Goal: Task Accomplishment & Management: Complete application form

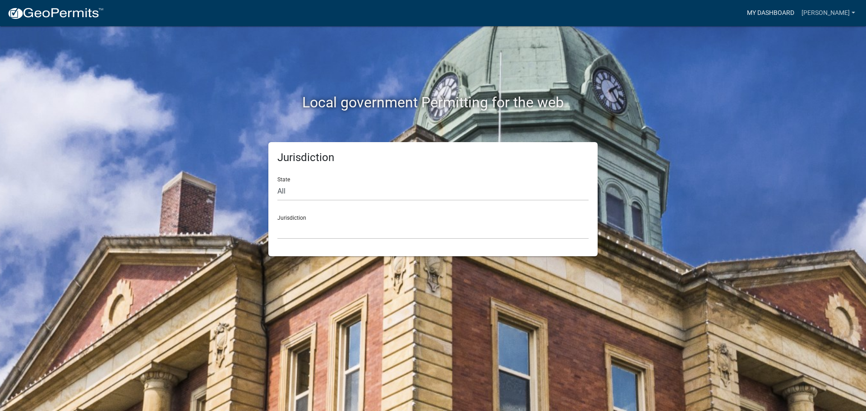
click at [784, 10] on link "My Dashboard" at bounding box center [771, 13] width 55 height 17
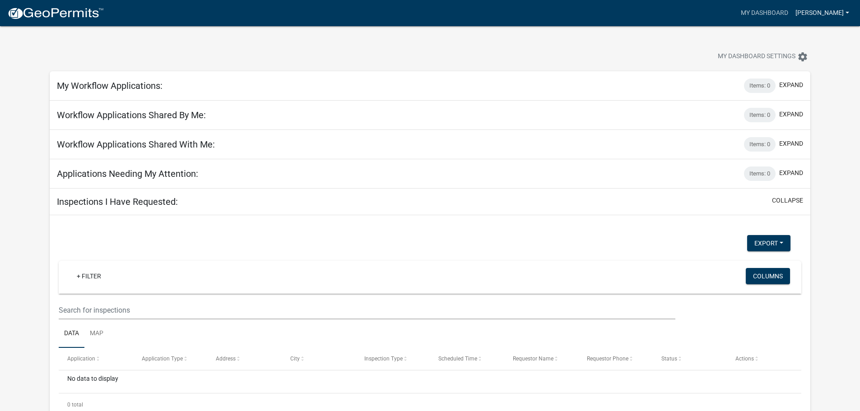
click at [835, 14] on link "[PERSON_NAME]" at bounding box center [822, 13] width 61 height 17
click at [813, 34] on link "Account" at bounding box center [816, 37] width 72 height 22
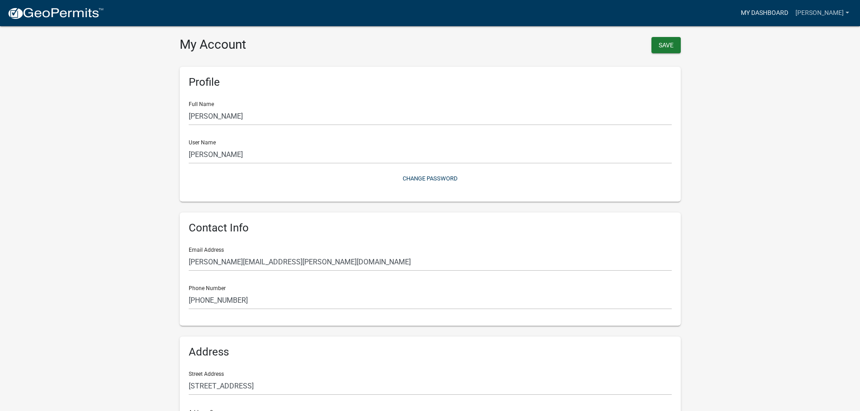
click at [780, 13] on link "My Dashboard" at bounding box center [764, 13] width 55 height 17
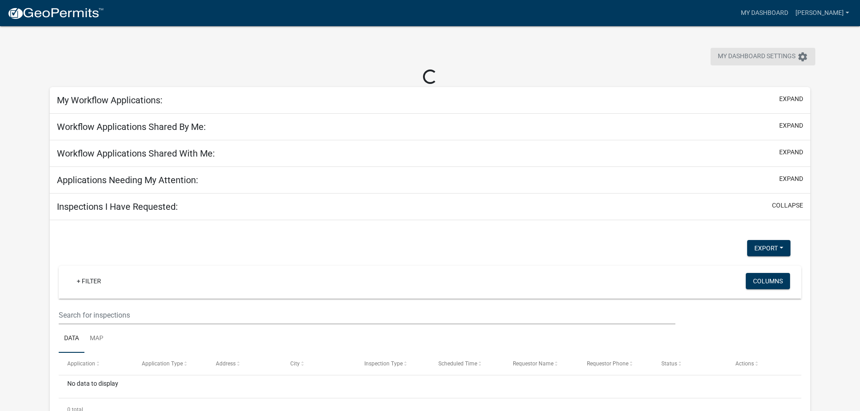
click at [769, 58] on span "My Dashboard Settings" at bounding box center [757, 56] width 78 height 11
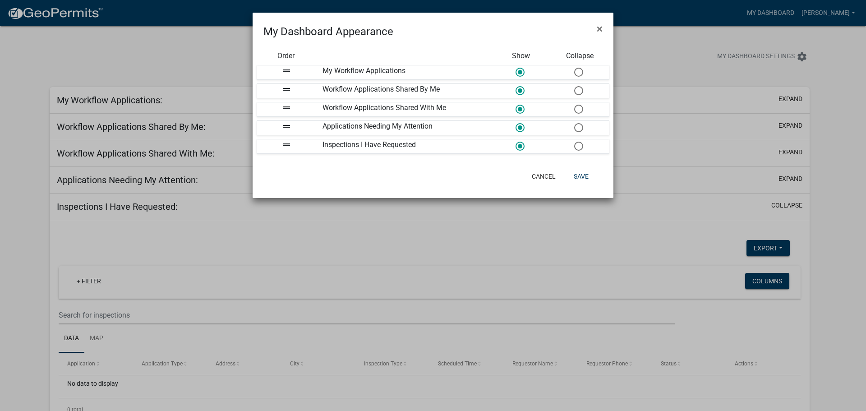
click at [729, 56] on ngb-modal-window "My Dashboard Appearance × Order Show Collapse drag_handle My Workflow Applicati…" at bounding box center [433, 205] width 866 height 411
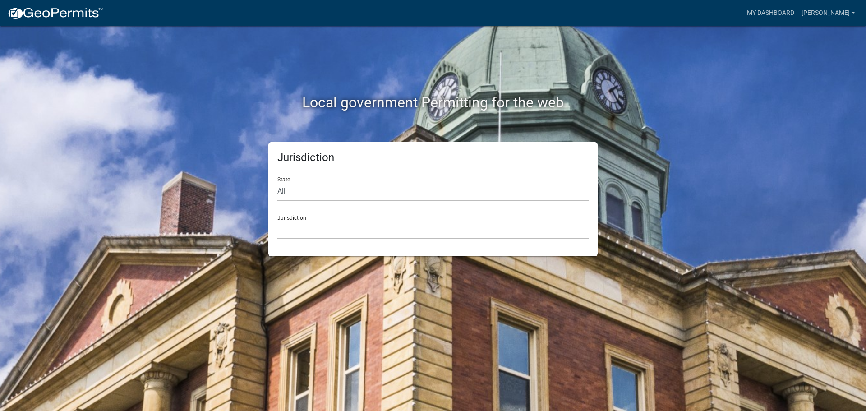
click at [326, 182] on select "All Colorado Georgia Indiana Iowa Kansas Minnesota Ohio South Carolina Wisconsin" at bounding box center [433, 191] width 311 height 19
select select "Minnesota"
click at [278, 182] on select "All Colorado Georgia Indiana Iowa Kansas Minnesota Ohio South Carolina Wisconsin" at bounding box center [433, 191] width 311 height 19
click at [306, 223] on select "Becker County, Minnesota Benton County, Minnesota Carlton County, Minnesota Cit…" at bounding box center [433, 230] width 311 height 19
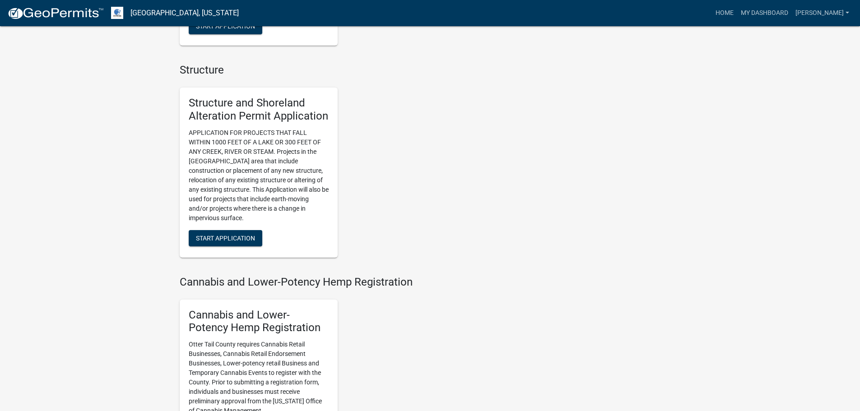
scroll to position [632, 0]
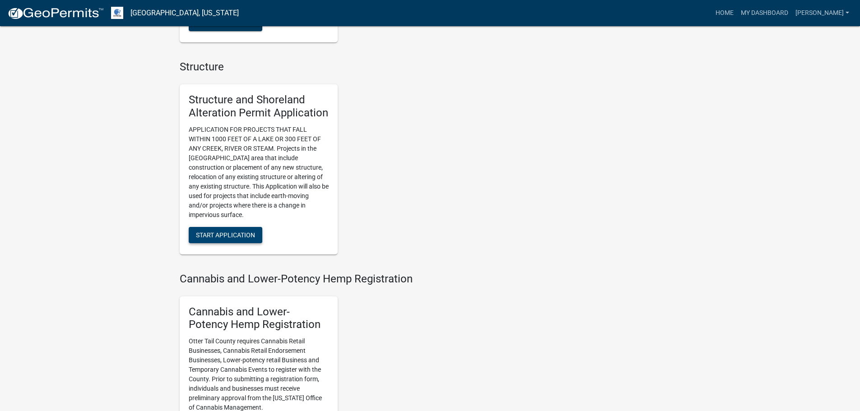
click at [254, 232] on span "Start Application" at bounding box center [225, 234] width 59 height 7
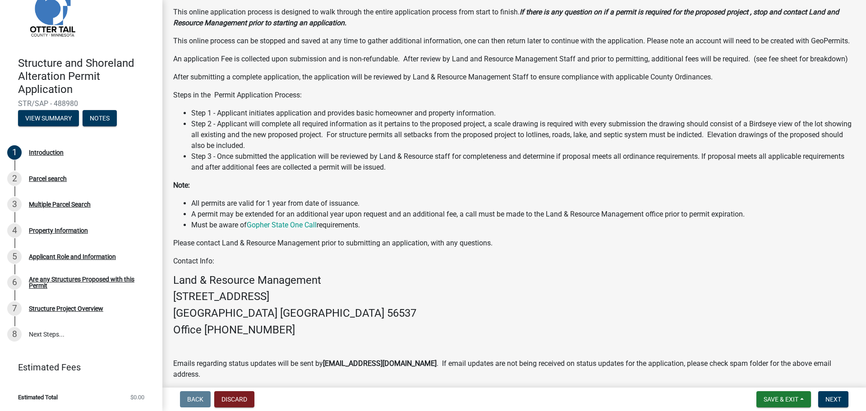
scroll to position [130, 0]
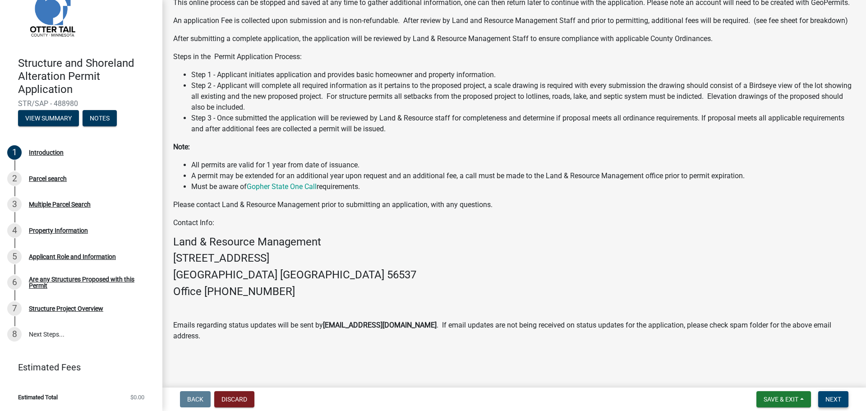
click at [847, 398] on button "Next" at bounding box center [834, 399] width 30 height 16
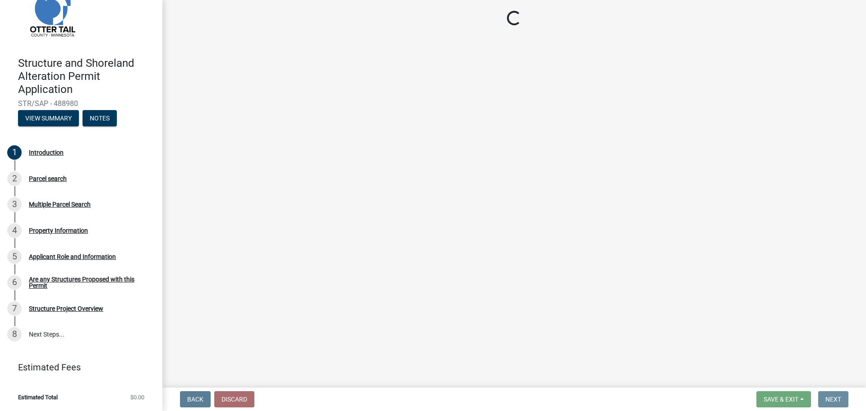
scroll to position [0, 0]
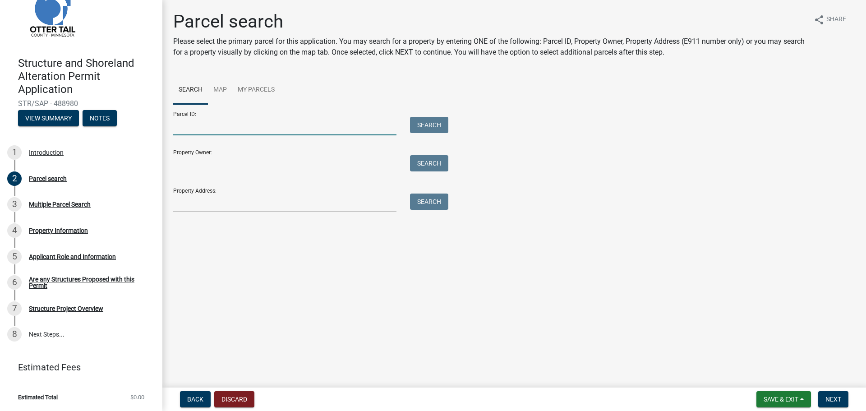
click at [260, 131] on input "Parcel ID:" at bounding box center [284, 126] width 223 height 19
paste input "29000260180009"
type input "29000260180009"
click at [415, 121] on button "Search" at bounding box center [429, 125] width 38 height 16
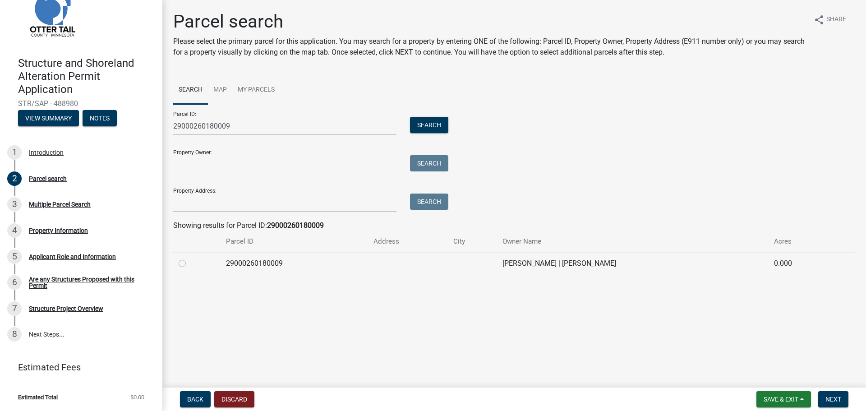
click at [190, 258] on label at bounding box center [190, 258] width 0 height 0
click at [190, 261] on input "radio" at bounding box center [193, 261] width 6 height 6
radio input "true"
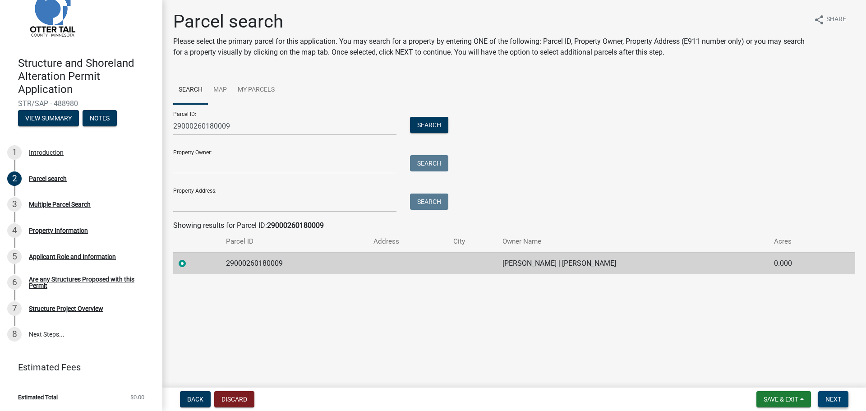
click at [820, 396] on button "Next" at bounding box center [834, 399] width 30 height 16
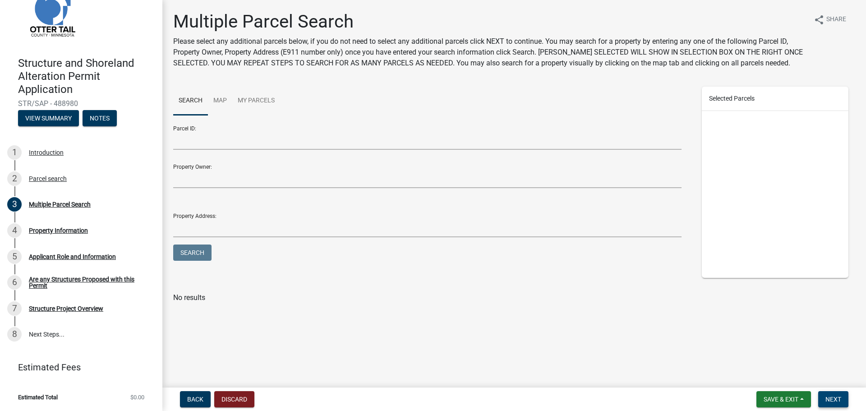
click at [838, 393] on button "Next" at bounding box center [834, 399] width 30 height 16
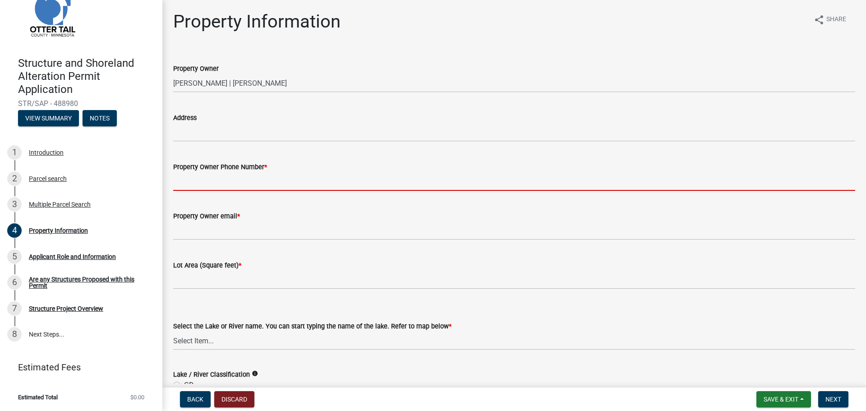
click at [235, 190] on input "Property Owner Phone Number *" at bounding box center [514, 181] width 682 height 19
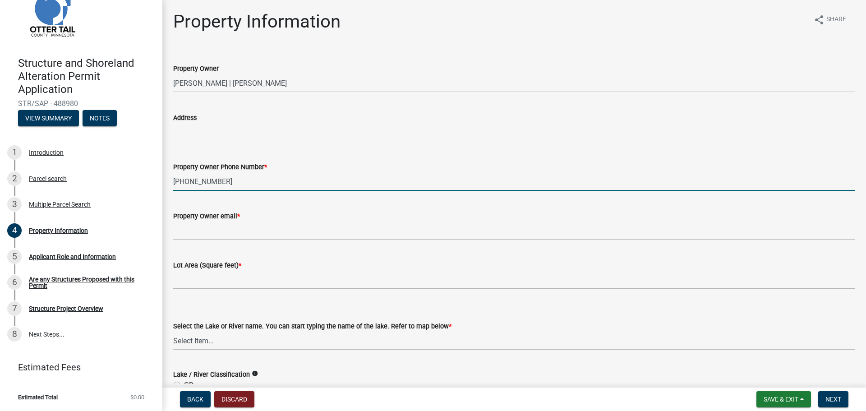
type input "308-530-3863"
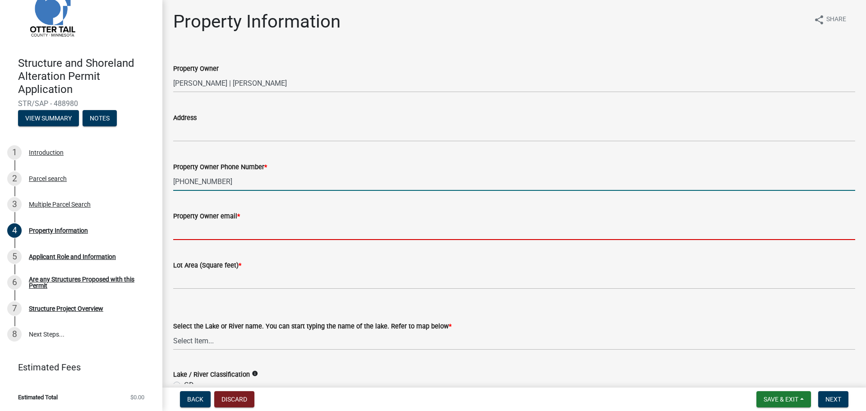
click at [267, 231] on input "Property Owner email *" at bounding box center [514, 231] width 682 height 19
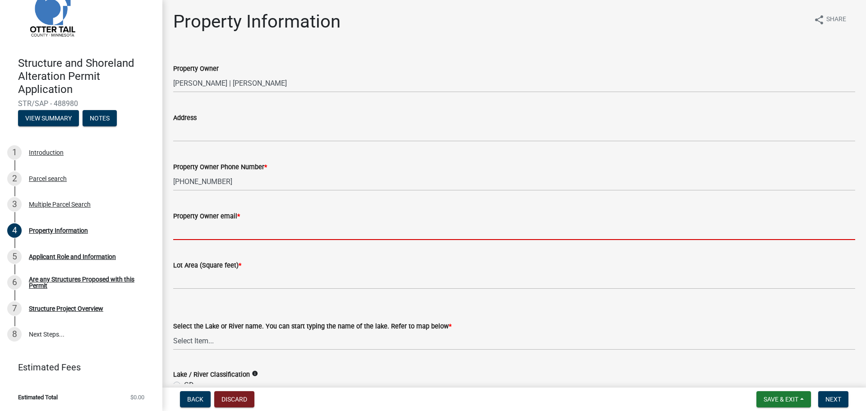
type input "l"
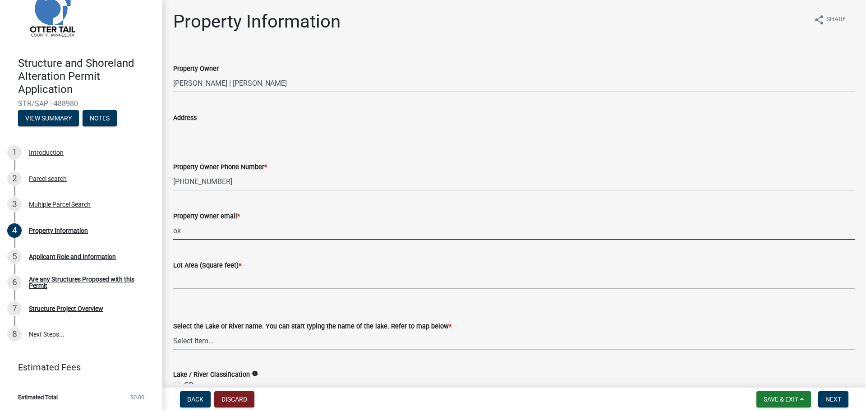
type input "o"
type input "kneisl@arvig.net"
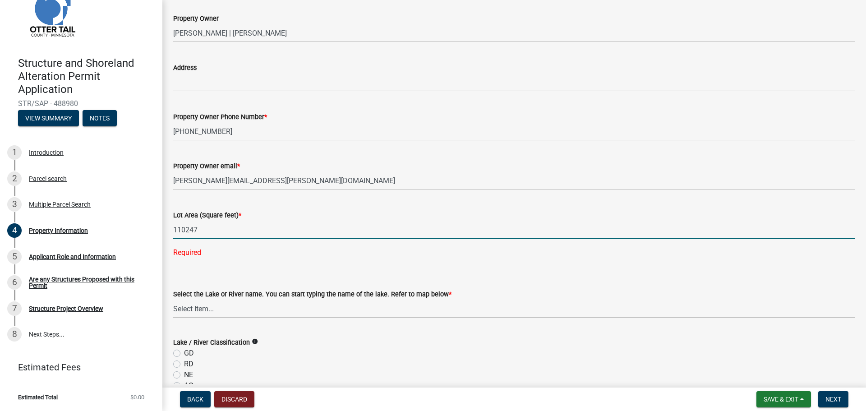
scroll to position [135, 0]
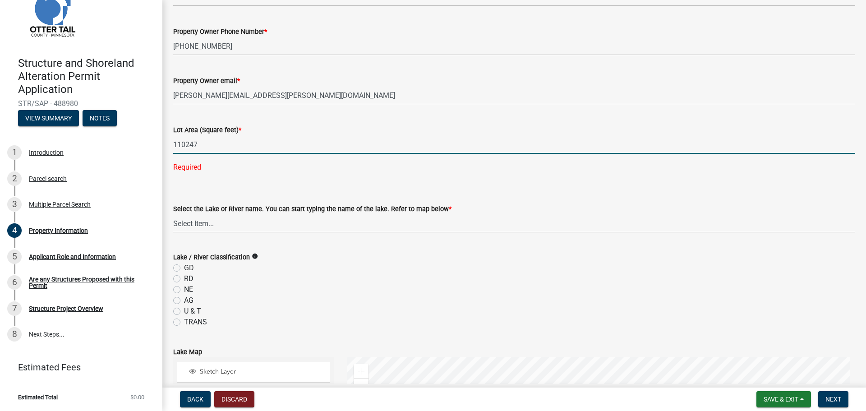
type input "110247"
click at [237, 224] on wm-data-entity-input-list "Property Owner MARY L THOMPSON | TIMOTHY W THOMPSON Address Property Owner Phon…" at bounding box center [514, 339] width 682 height 848
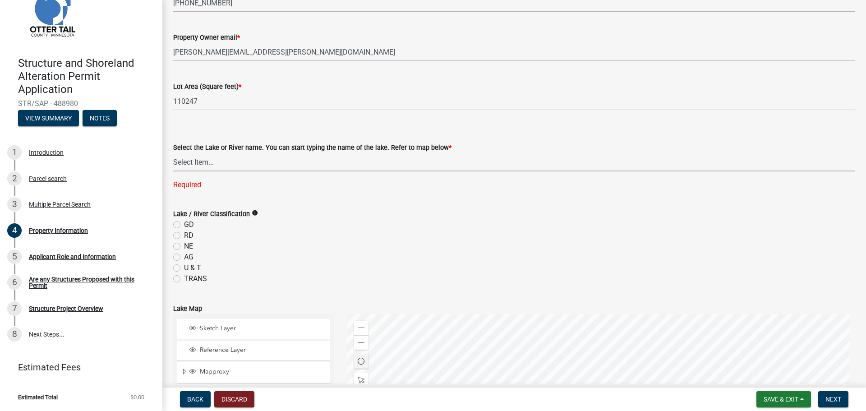
scroll to position [271, 0]
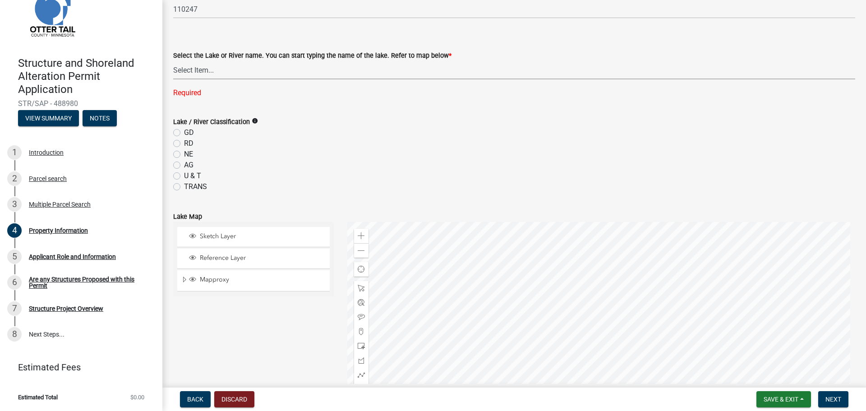
click at [237, 78] on select "Select Item... None Adley 56-031 Albert 56-118 Alfred 56-600 Alice 56-244 Alice…" at bounding box center [514, 70] width 682 height 19
click at [173, 61] on select "Select Item... None Adley 56-031 Albert 56-118 Alfred 56-600 Alice 56-244 Alice…" at bounding box center [514, 70] width 682 height 19
select select "95436ceb-07a9-4f5f-8010-8f3985597fe7"
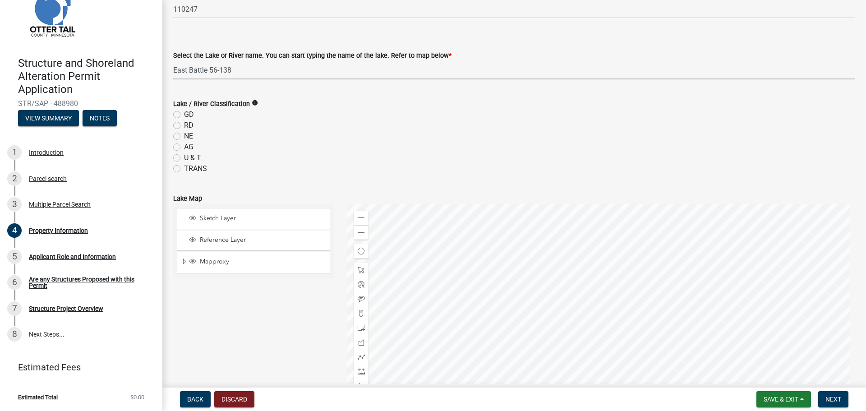
click at [181, 125] on div "RD" at bounding box center [514, 125] width 682 height 11
click at [184, 125] on label "RD" at bounding box center [188, 125] width 9 height 11
click at [184, 125] on input "RD" at bounding box center [187, 123] width 6 height 6
radio input "true"
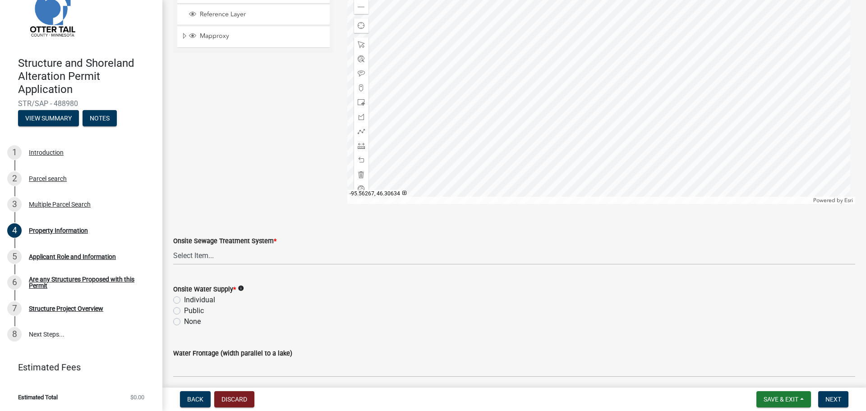
scroll to position [532, 0]
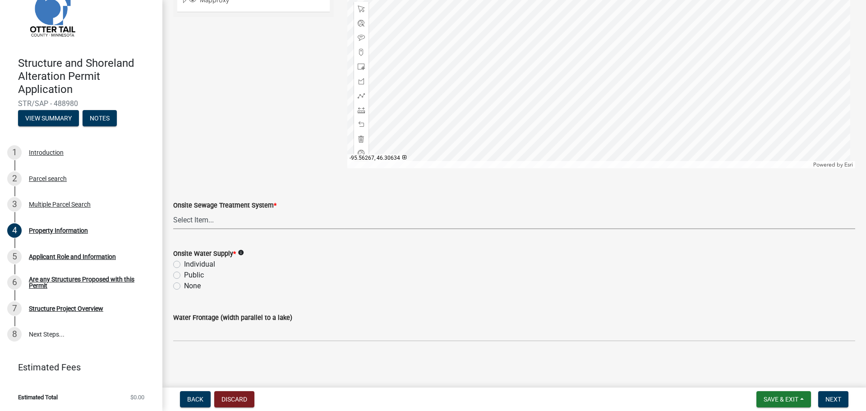
click at [216, 212] on select "Select Item... L&R Certificate of Compliance within 5yrs Compliance Inspection …" at bounding box center [514, 220] width 682 height 19
click at [173, 211] on select "Select Item... L&R Certificate of Compliance within 5yrs Compliance Inspection …" at bounding box center [514, 220] width 682 height 19
select select "536c2d30-81d9-41b4-a753-c6560d717c74"
click at [193, 283] on label "None" at bounding box center [192, 286] width 17 height 11
click at [190, 283] on input "None" at bounding box center [187, 284] width 6 height 6
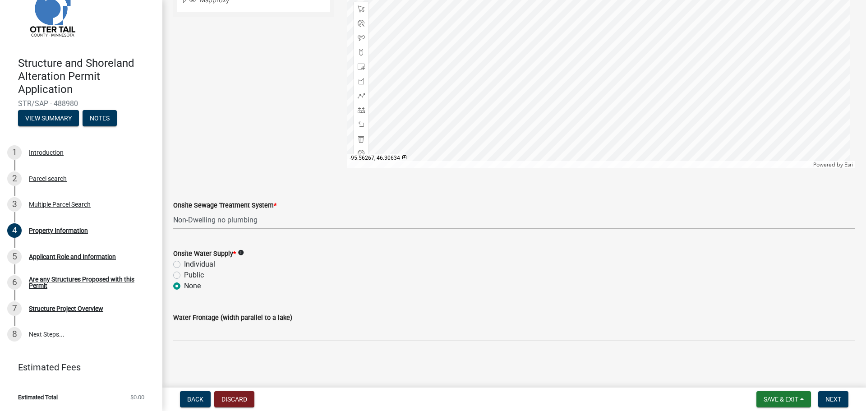
radio input "true"
click at [832, 400] on span "Next" at bounding box center [834, 399] width 16 height 7
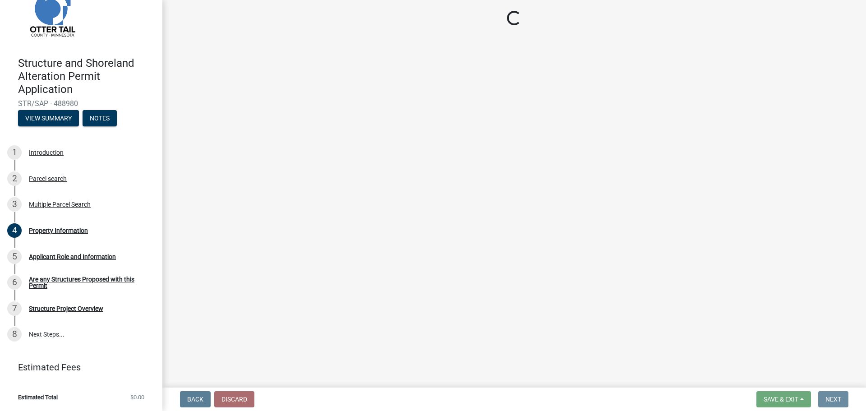
scroll to position [0, 0]
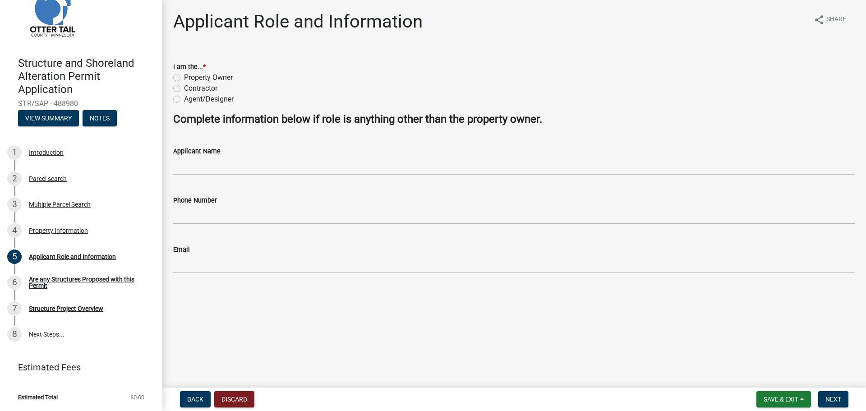
click at [184, 87] on label "Contractor" at bounding box center [200, 88] width 33 height 11
click at [184, 87] on input "Contractor" at bounding box center [187, 86] width 6 height 6
radio input "true"
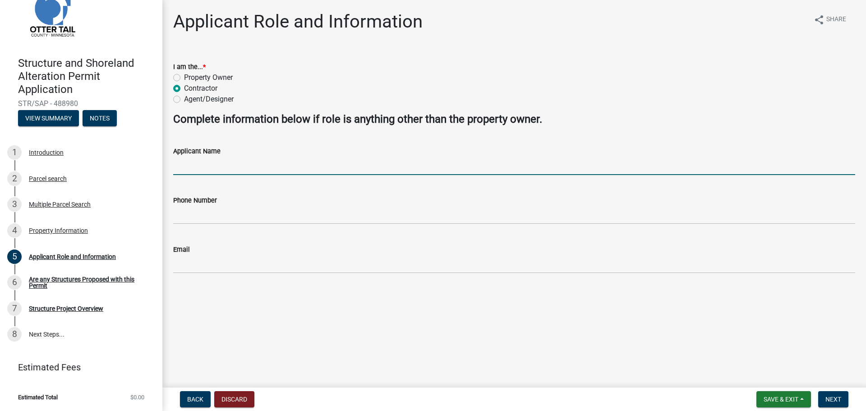
click at [220, 162] on input "Applicant Name" at bounding box center [514, 166] width 682 height 19
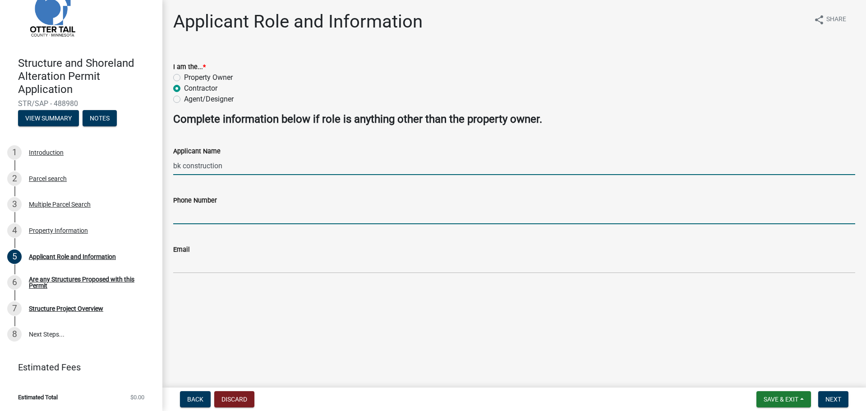
click at [352, 163] on input "bk construction" at bounding box center [514, 166] width 682 height 19
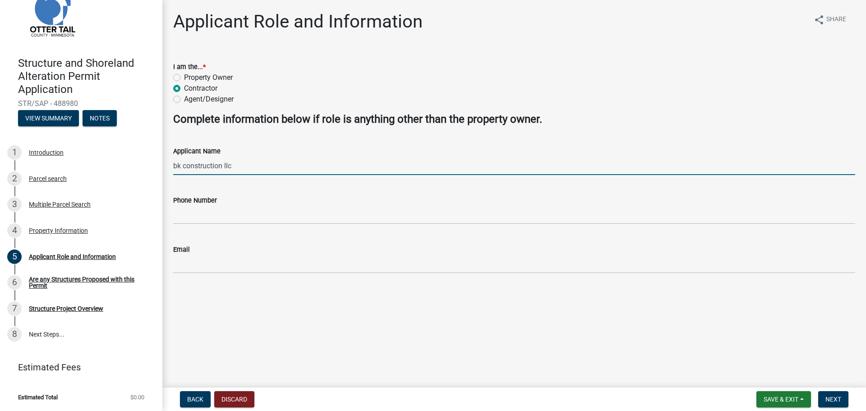
type input "bk construction llc"
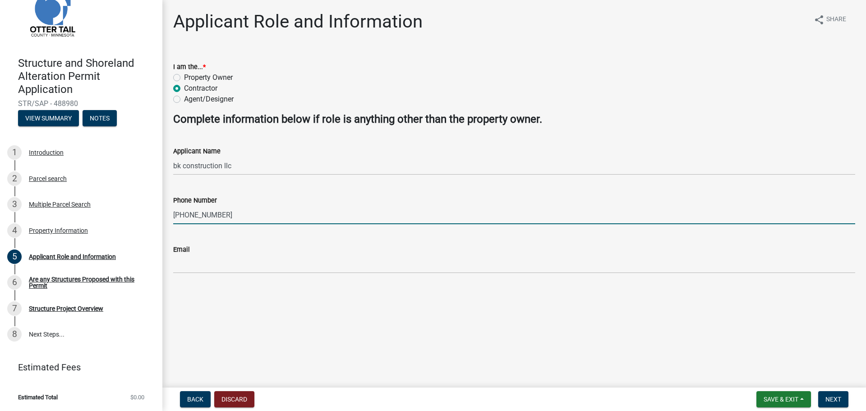
type input "218-639-8878"
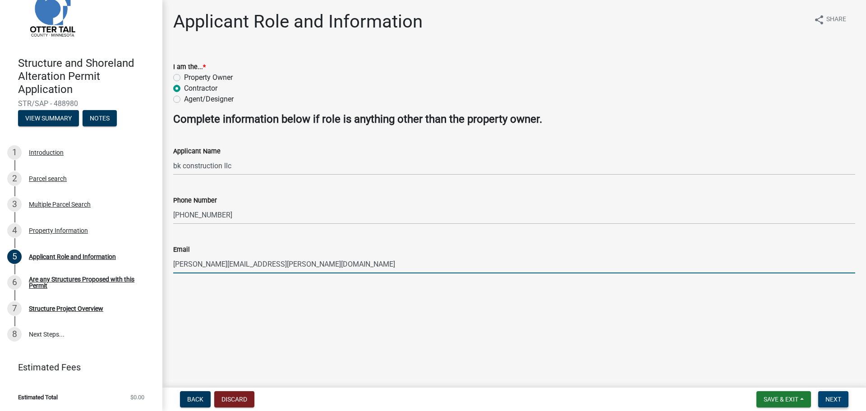
type input "kneisl@arvig.net"
click at [832, 397] on span "Next" at bounding box center [834, 399] width 16 height 7
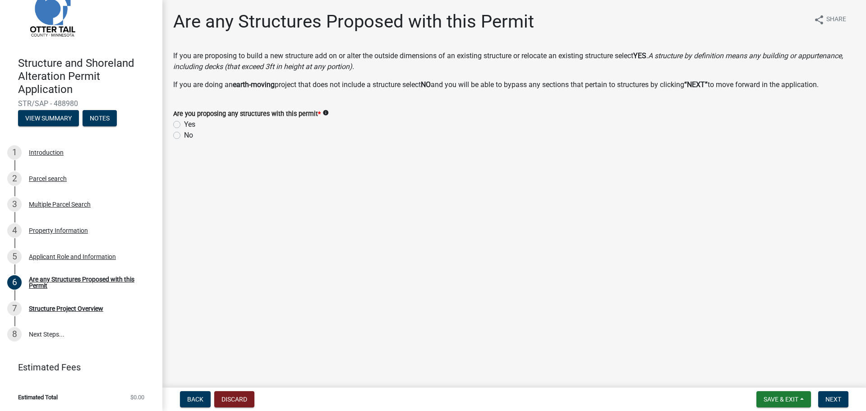
click at [184, 127] on label "Yes" at bounding box center [189, 124] width 11 height 11
click at [184, 125] on input "Yes" at bounding box center [187, 122] width 6 height 6
radio input "true"
click at [818, 397] on form "Save & Exit Save Save & Exit Next" at bounding box center [802, 399] width 99 height 16
click at [820, 397] on button "Next" at bounding box center [834, 399] width 30 height 16
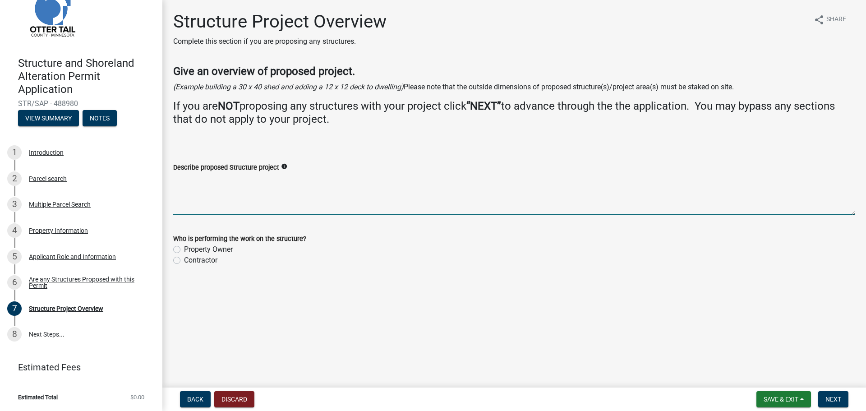
click at [264, 184] on textarea "Describe proposed Structure project" at bounding box center [514, 194] width 682 height 42
type textarea "364 sqft detached garage"
click at [206, 261] on label "Contractor" at bounding box center [200, 260] width 33 height 11
click at [190, 261] on input "Contractor" at bounding box center [187, 258] width 6 height 6
radio input "true"
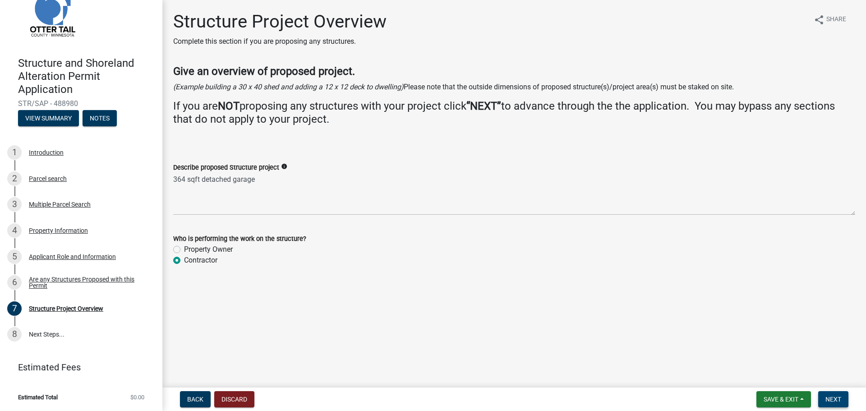
click at [834, 402] on span "Next" at bounding box center [834, 399] width 16 height 7
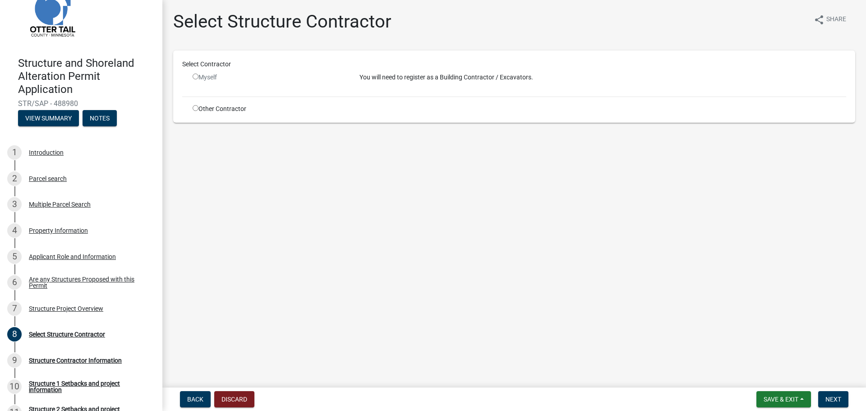
click at [195, 109] on input "radio" at bounding box center [196, 108] width 6 height 6
radio input "true"
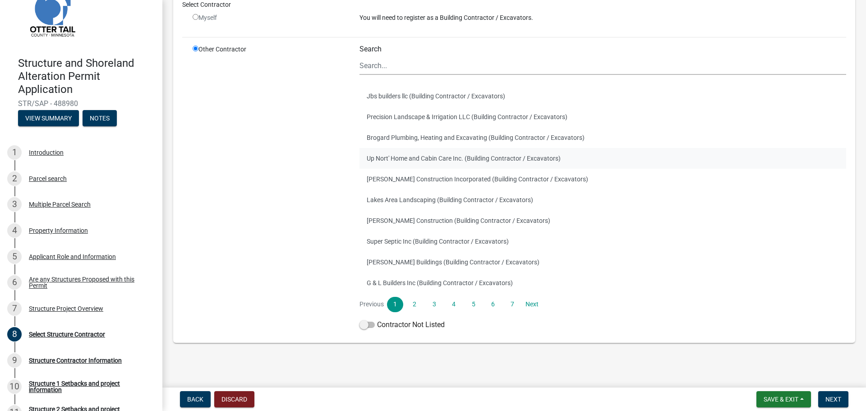
scroll to position [74, 0]
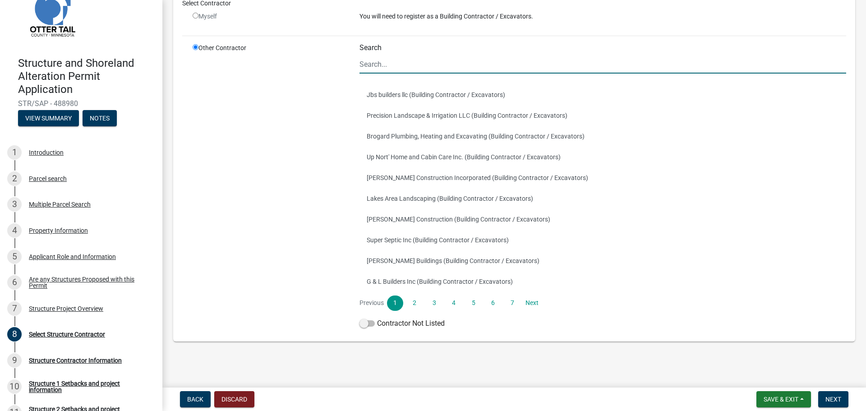
click at [414, 56] on input "Search" at bounding box center [603, 64] width 487 height 19
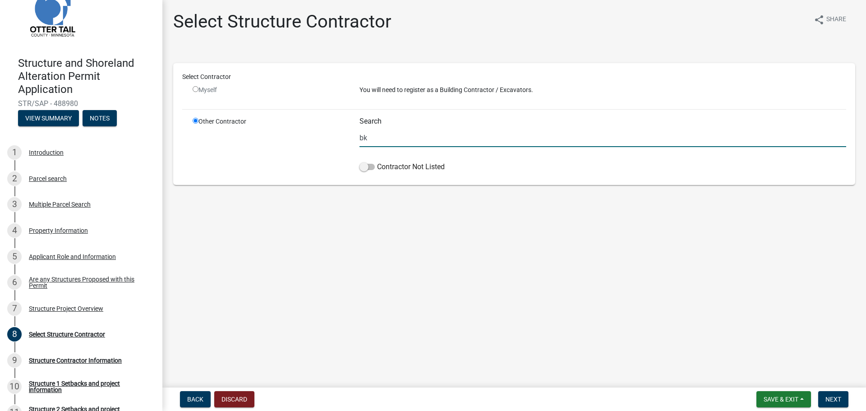
scroll to position [0, 0]
type input "bk"
click at [373, 167] on span at bounding box center [367, 167] width 15 height 6
click at [377, 162] on input "Contractor Not Listed" at bounding box center [377, 162] width 0 height 0
click at [840, 396] on span "Next" at bounding box center [834, 399] width 16 height 7
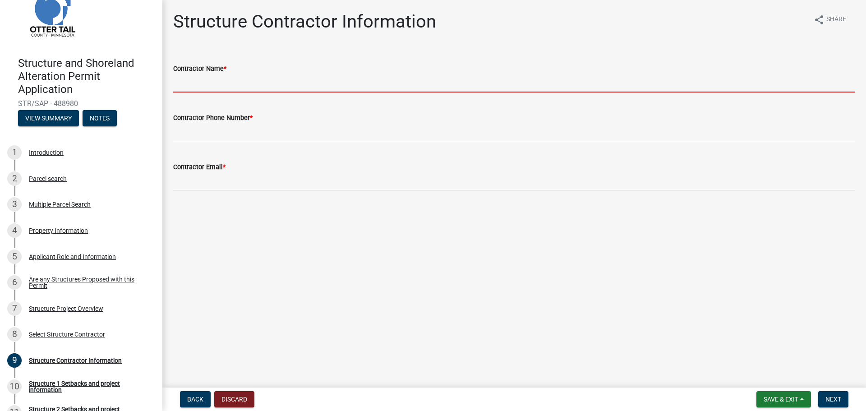
click at [267, 84] on input "Contractor Name *" at bounding box center [514, 83] width 682 height 19
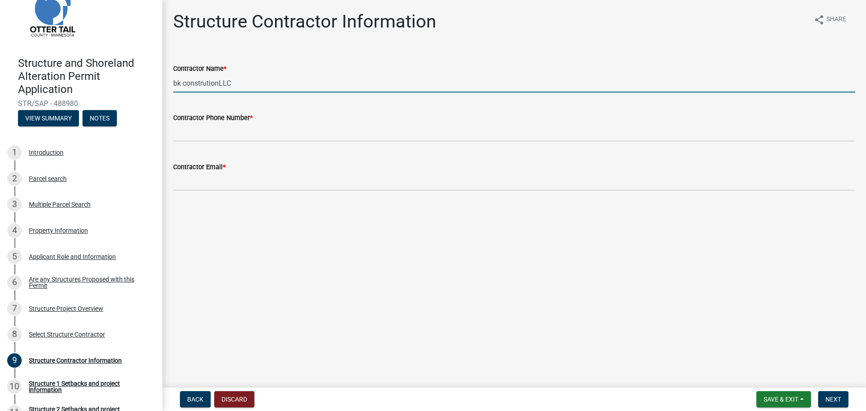
type input "bk construtionLLC"
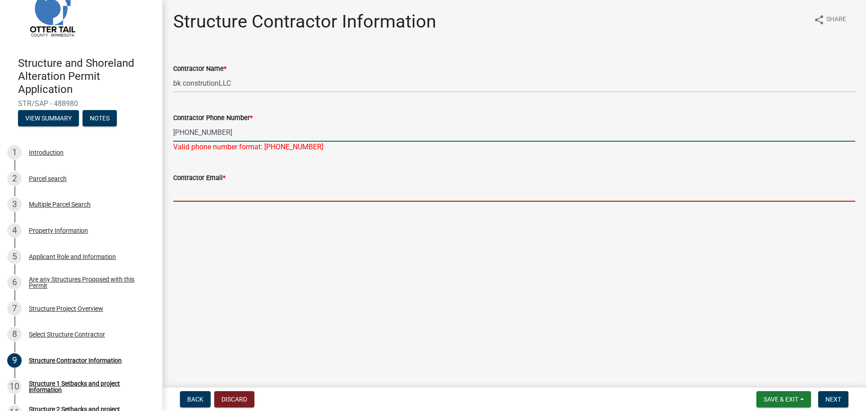
click at [214, 133] on input "218-639-878" at bounding box center [514, 132] width 682 height 19
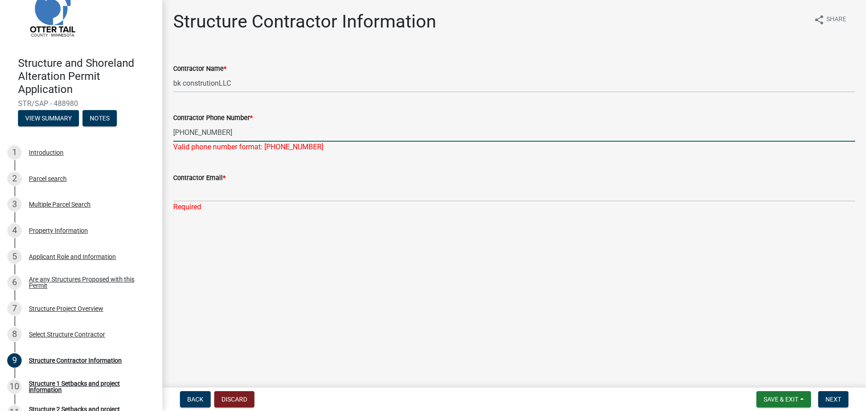
type input "218-639-8878"
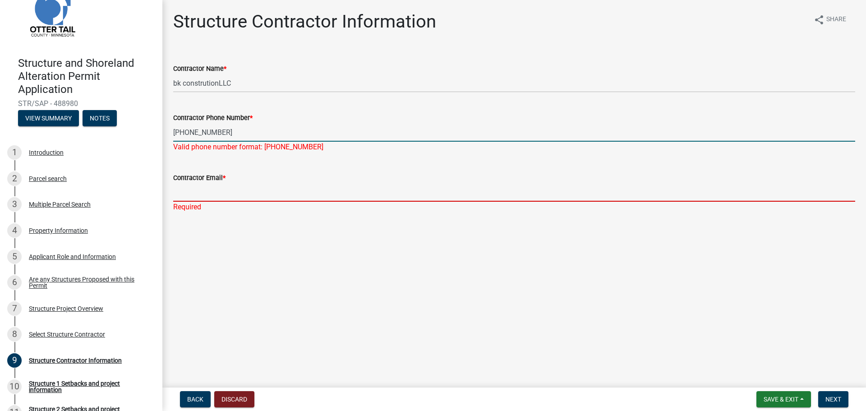
click at [231, 190] on input "Contractor Email *" at bounding box center [514, 192] width 682 height 19
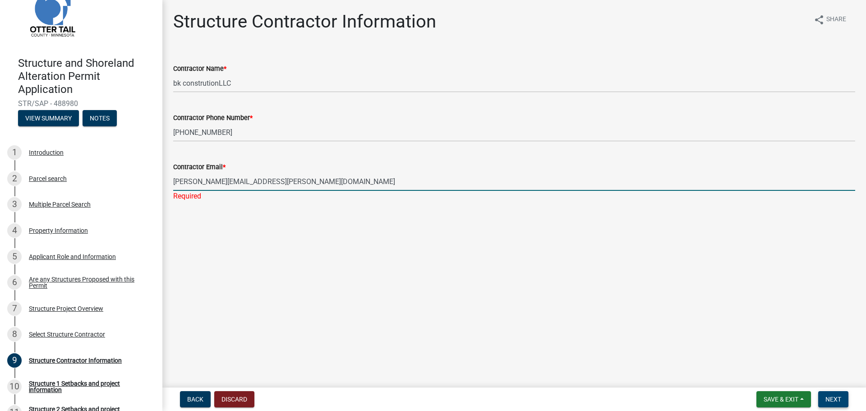
type input "kneisl@arvig.net"
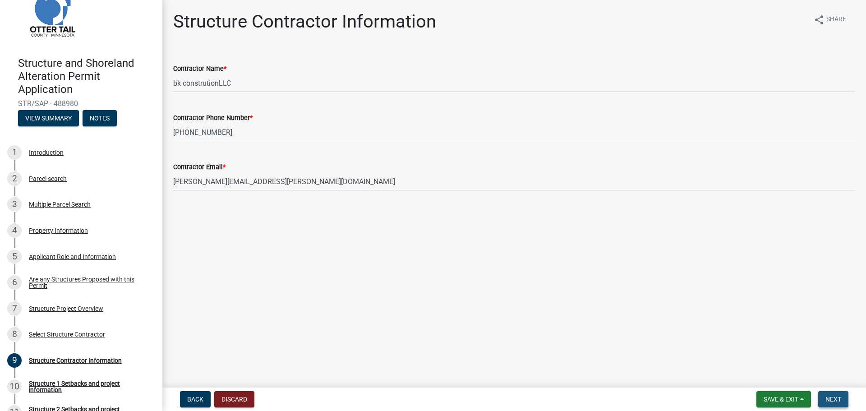
click at [825, 405] on button "Next" at bounding box center [834, 399] width 30 height 16
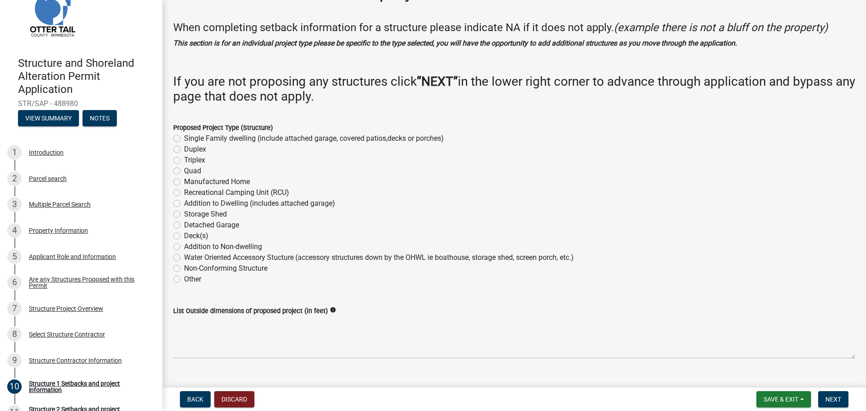
scroll to position [45, 0]
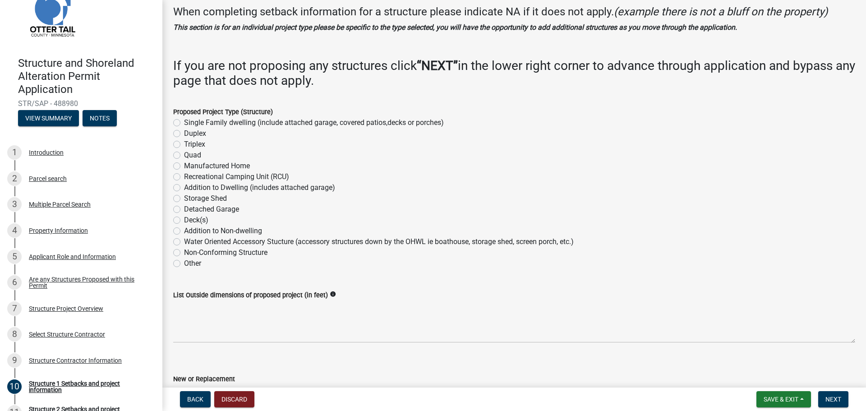
click at [184, 207] on label "Detached Garage" at bounding box center [211, 209] width 55 height 11
click at [184, 207] on input "Detached Garage" at bounding box center [187, 207] width 6 height 6
radio input "true"
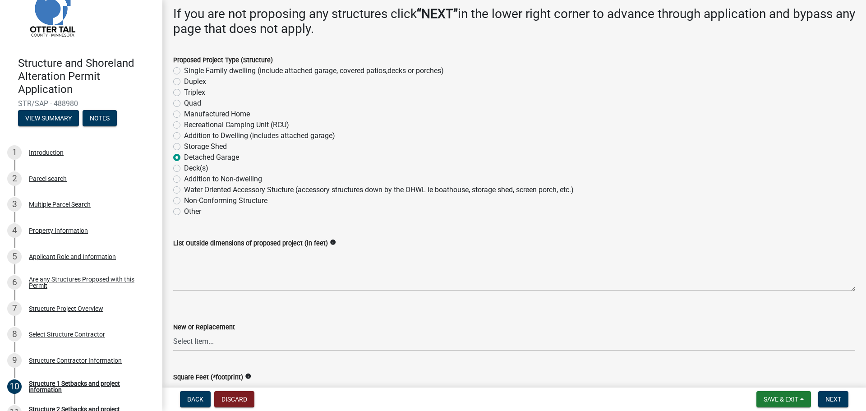
scroll to position [226, 0]
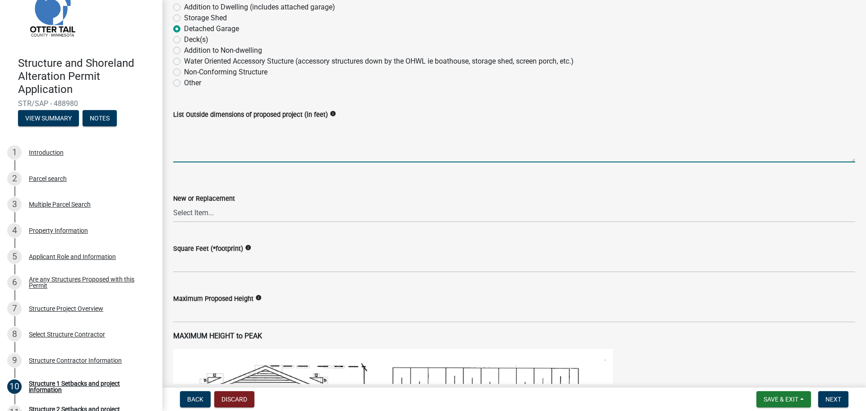
click at [236, 139] on textarea "List Outside dimensions of proposed project (in feet)" at bounding box center [514, 141] width 682 height 42
type textarea "26 x 16"
click at [371, 207] on select "Select Item... New Replacement" at bounding box center [514, 213] width 682 height 19
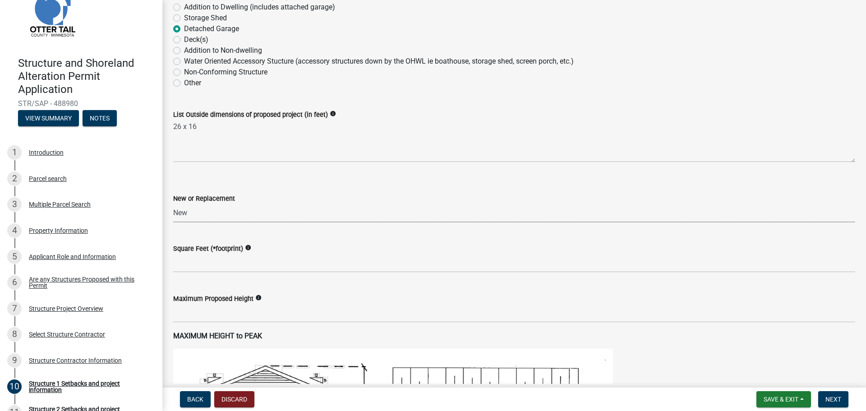
click at [173, 204] on select "Select Item... New Replacement" at bounding box center [514, 213] width 682 height 19
select select "c185e313-3403-4239-bd61-bb563c58a77a"
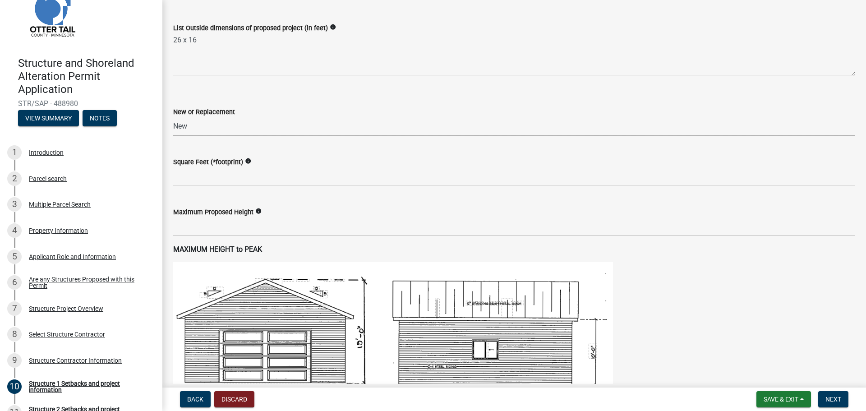
scroll to position [316, 0]
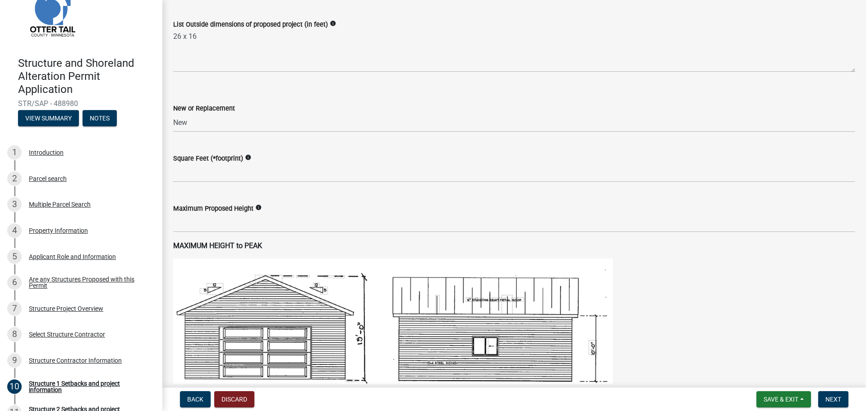
click at [277, 160] on div "Square Feet (*footprint) info" at bounding box center [514, 158] width 682 height 11
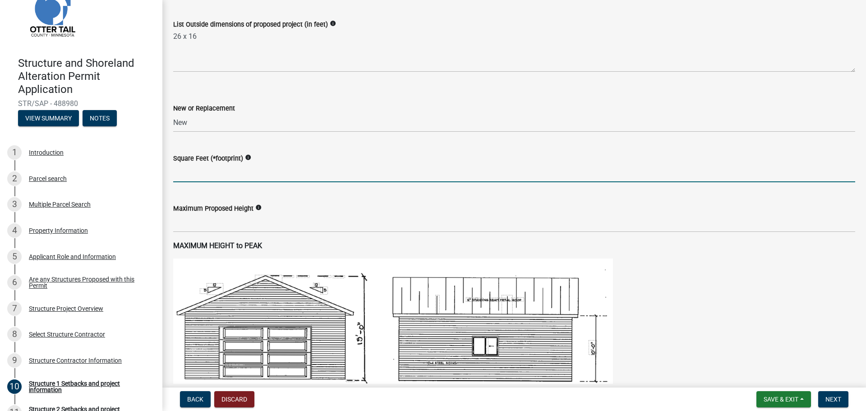
click at [276, 164] on input "text" at bounding box center [514, 173] width 682 height 19
type input "6"
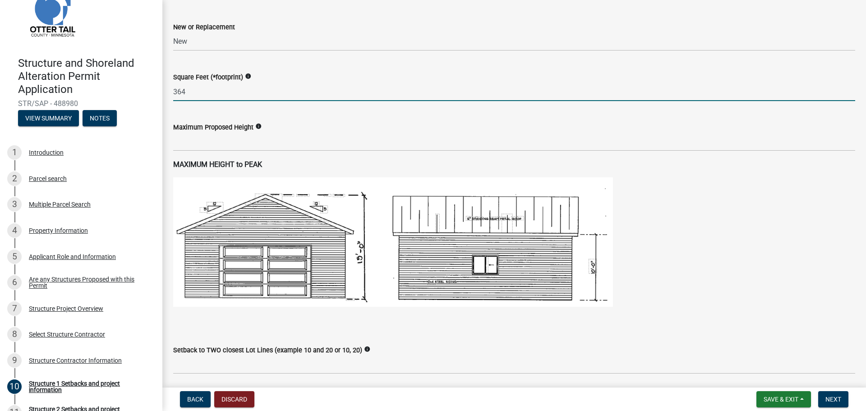
scroll to position [406, 0]
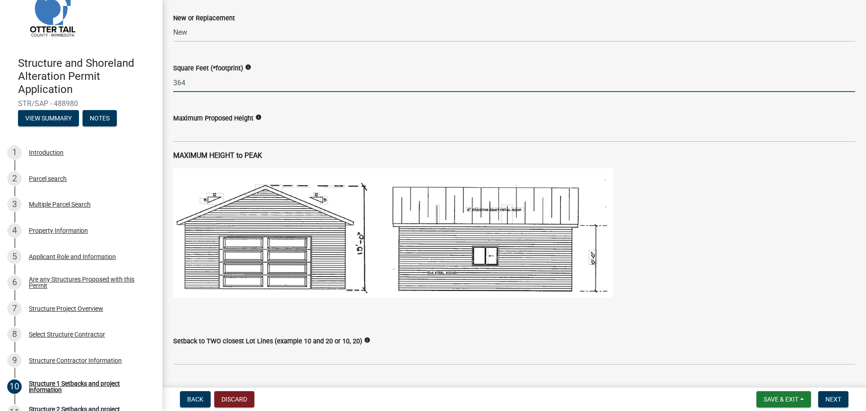
type input "364"
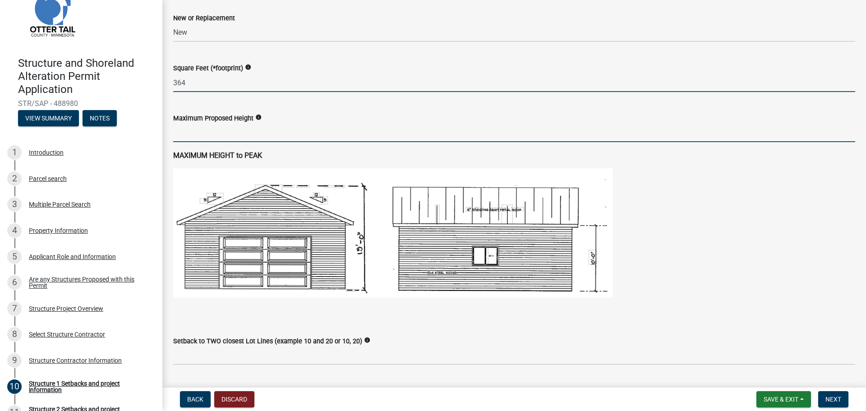
click at [263, 128] on input "text" at bounding box center [514, 133] width 682 height 19
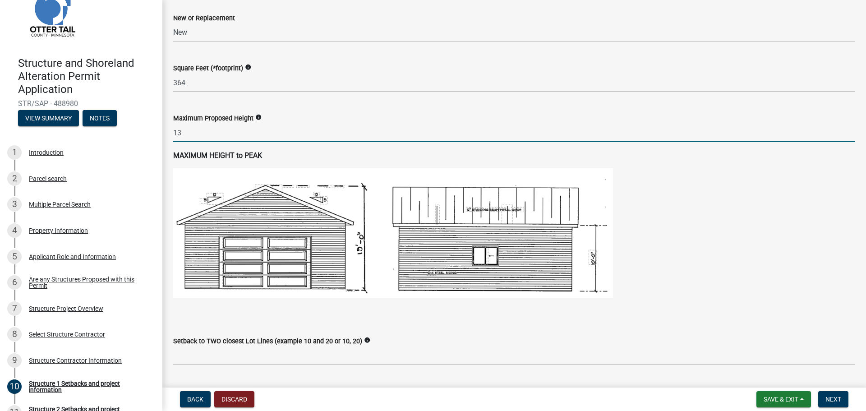
type input "13"
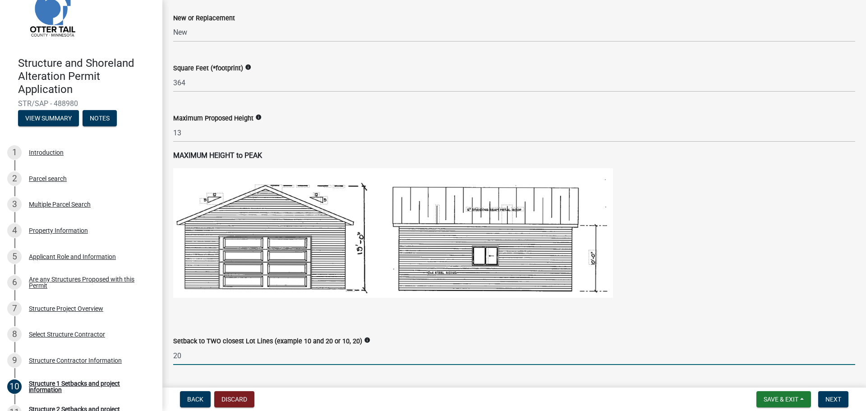
type input "2"
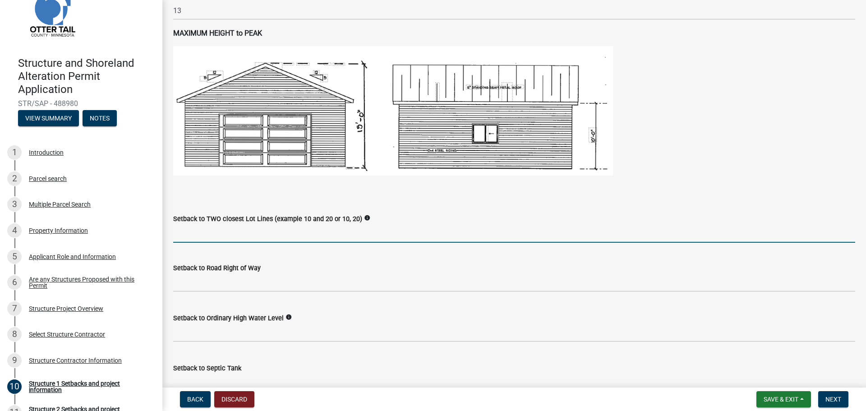
scroll to position [542, 0]
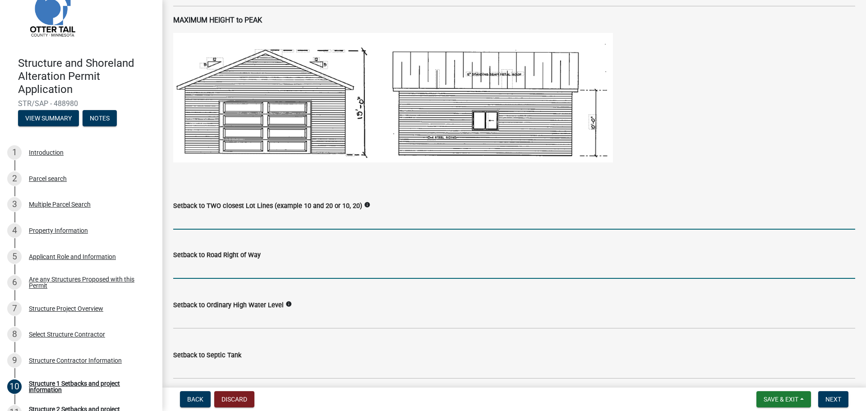
click at [218, 270] on input "text" at bounding box center [514, 269] width 682 height 19
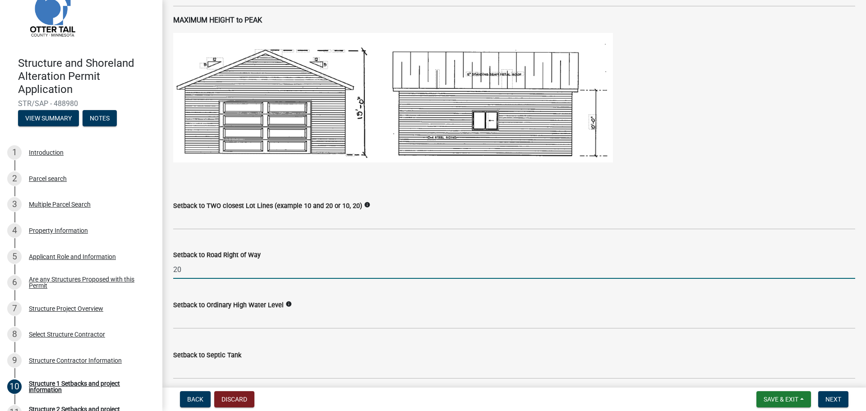
type input "20"
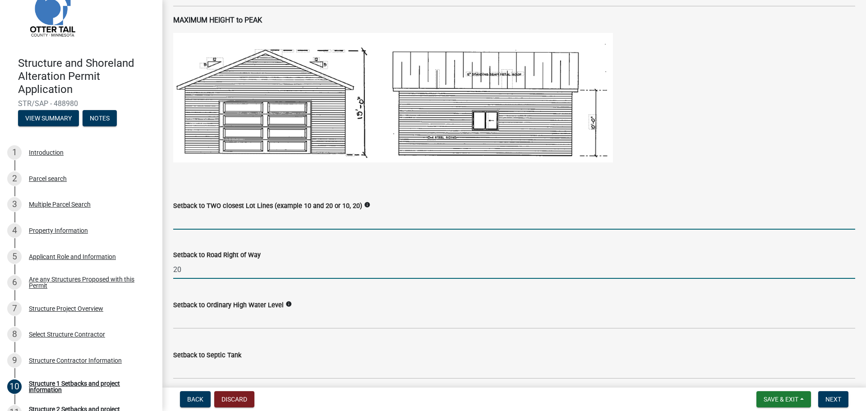
click at [265, 229] on input "Setback to TWO closest Lot Lines (example 10 and 20 or 10, 20)" at bounding box center [514, 220] width 682 height 19
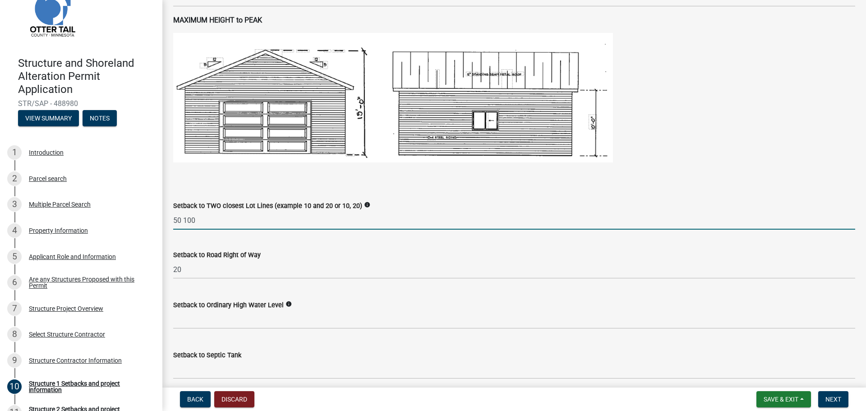
type input "50 100"
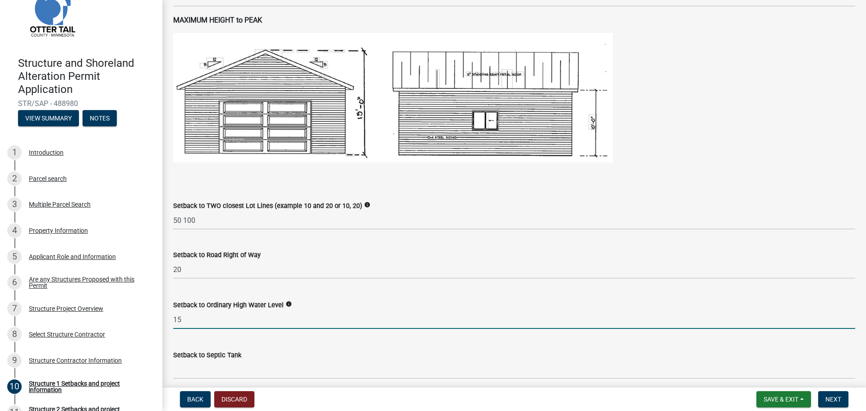
type input "1"
type input "300"
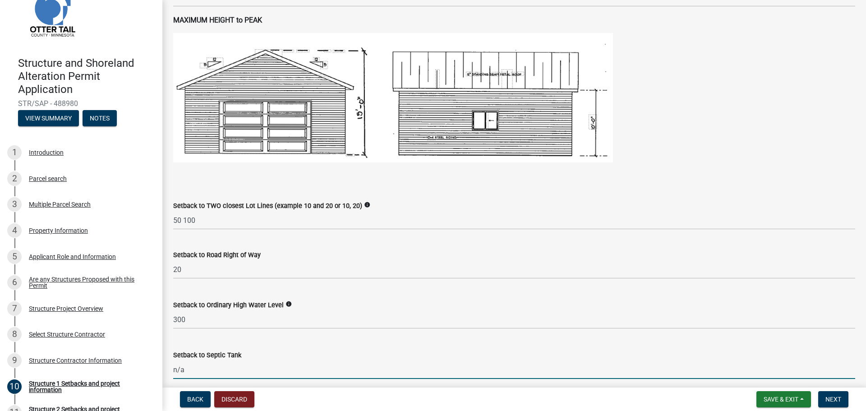
type input "n/a"
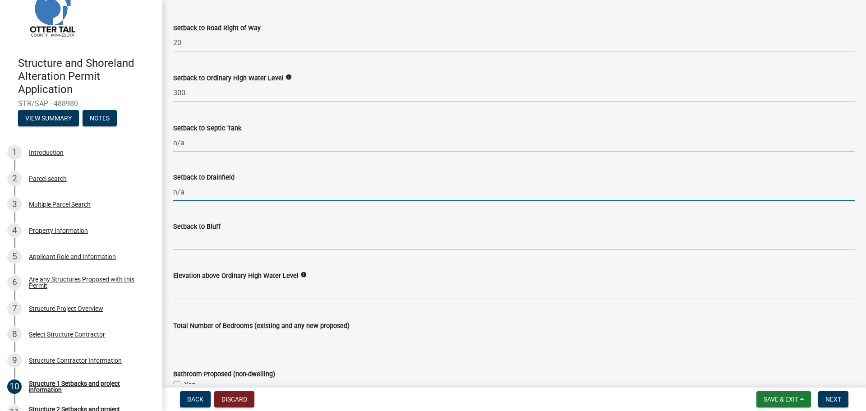
type input "n/a"
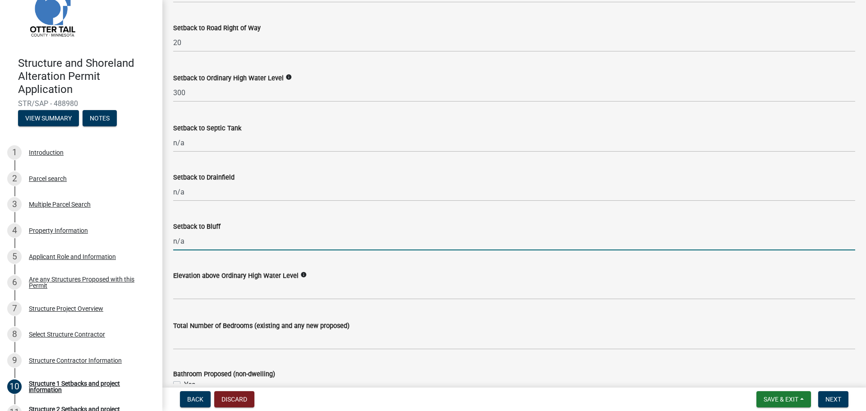
type input "n/a"
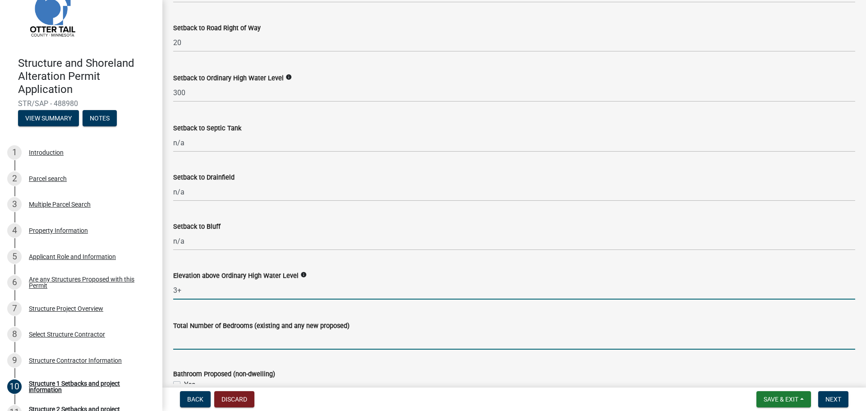
type input "3"
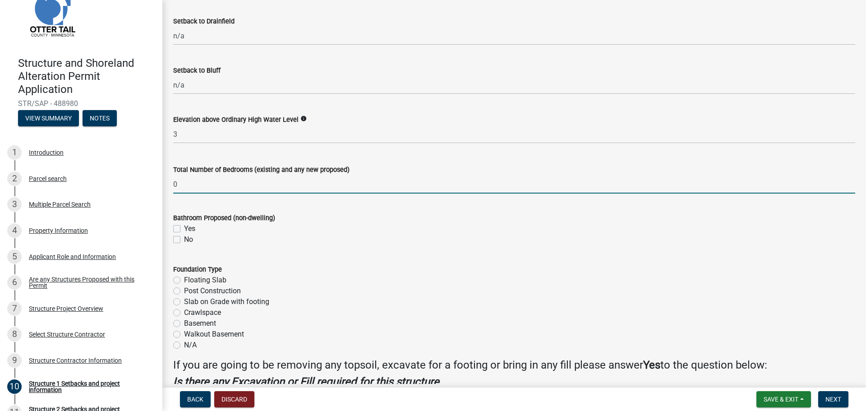
scroll to position [994, 0]
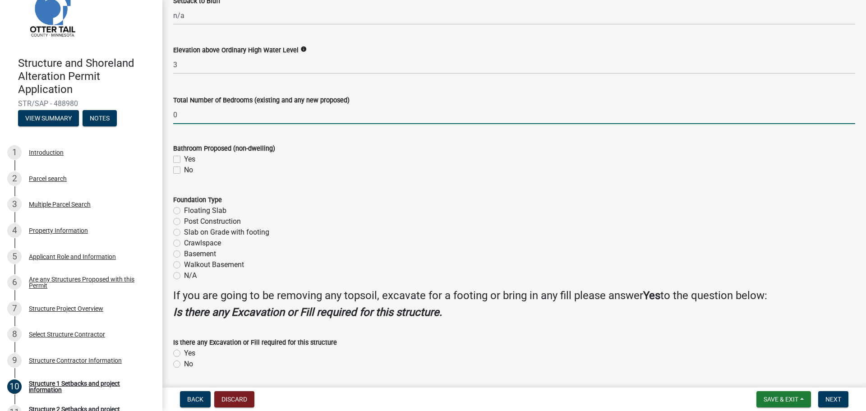
type input "0"
click at [184, 169] on label "No" at bounding box center [188, 170] width 9 height 11
click at [184, 169] on input "No" at bounding box center [187, 168] width 6 height 6
checkbox input "true"
checkbox input "false"
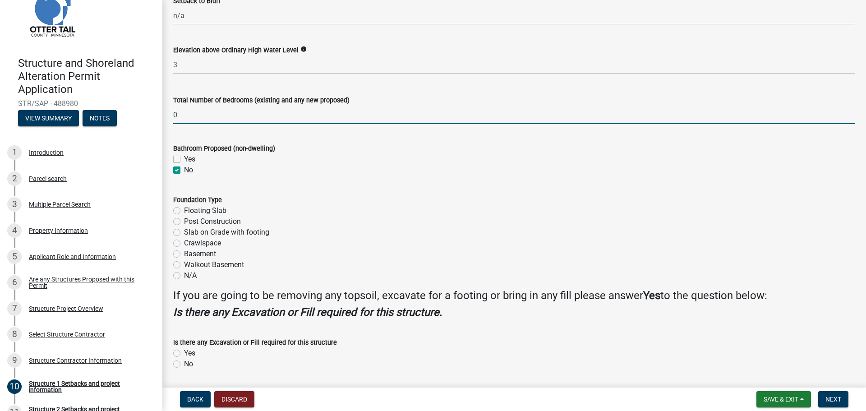
checkbox input "true"
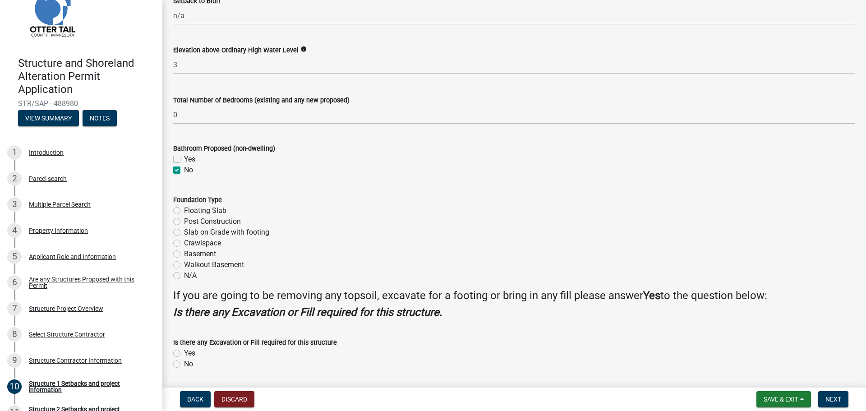
click at [184, 211] on label "Floating Slab" at bounding box center [205, 210] width 42 height 11
click at [184, 211] on input "Floating Slab" at bounding box center [187, 208] width 6 height 6
radio input "true"
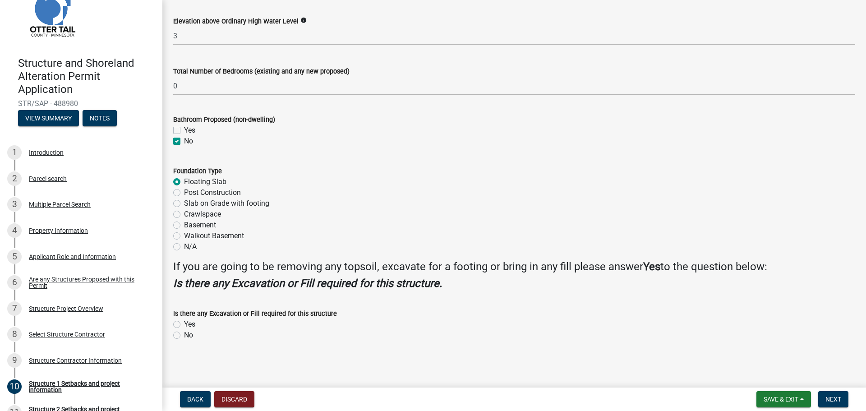
click at [190, 323] on label "Yes" at bounding box center [189, 324] width 11 height 11
click at [190, 323] on input "Yes" at bounding box center [187, 322] width 6 height 6
radio input "true"
click at [829, 408] on nav "Back Discard Save & Exit Save Save & Exit Next" at bounding box center [514, 399] width 704 height 23
click at [830, 402] on span "Next" at bounding box center [834, 399] width 16 height 7
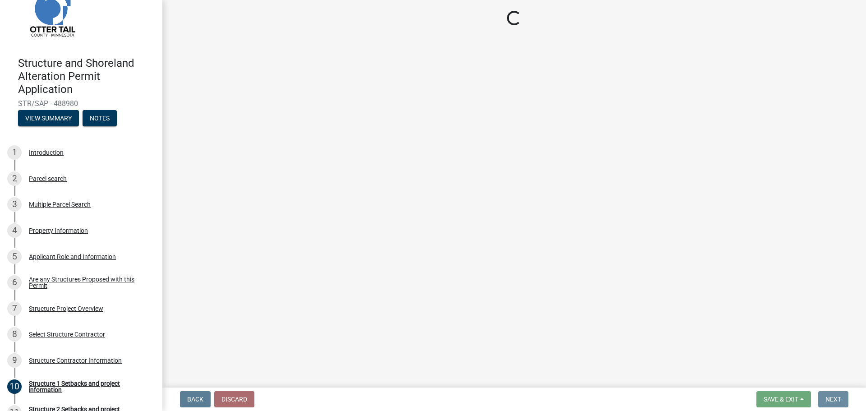
scroll to position [0, 0]
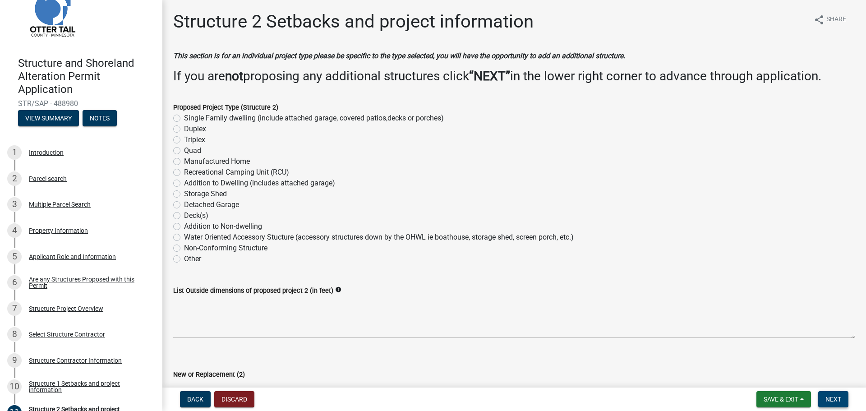
click at [838, 397] on span "Next" at bounding box center [834, 399] width 16 height 7
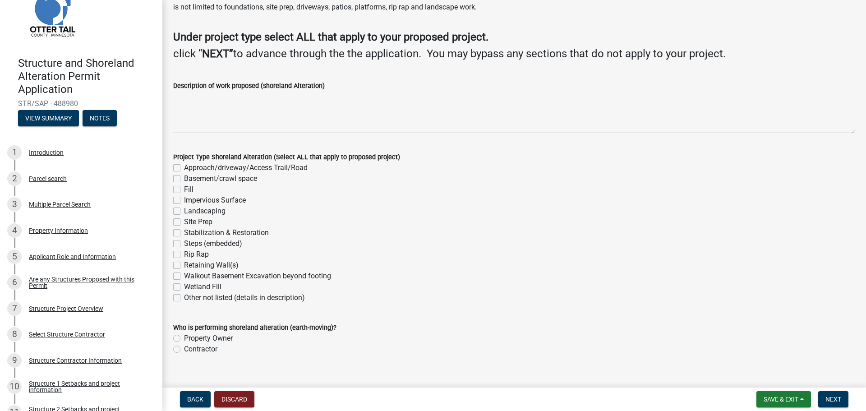
scroll to position [59, 0]
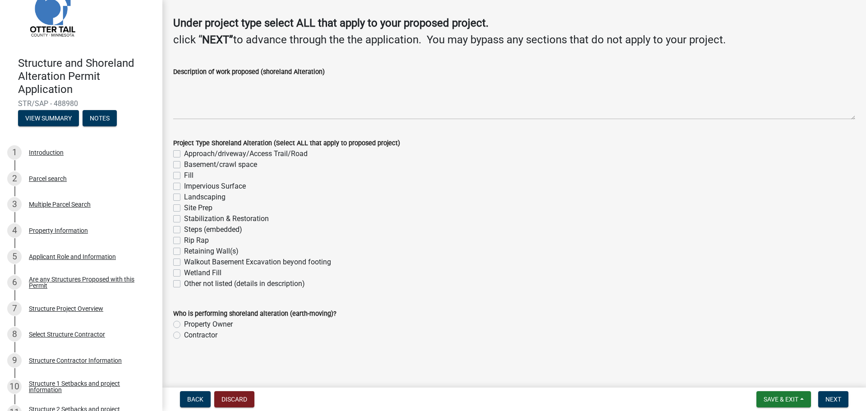
click at [184, 155] on label "Approach/driveway/Access Trail/Road" at bounding box center [246, 153] width 124 height 11
click at [184, 154] on input "Approach/driveway/Access Trail/Road" at bounding box center [187, 151] width 6 height 6
checkbox input "true"
checkbox input "false"
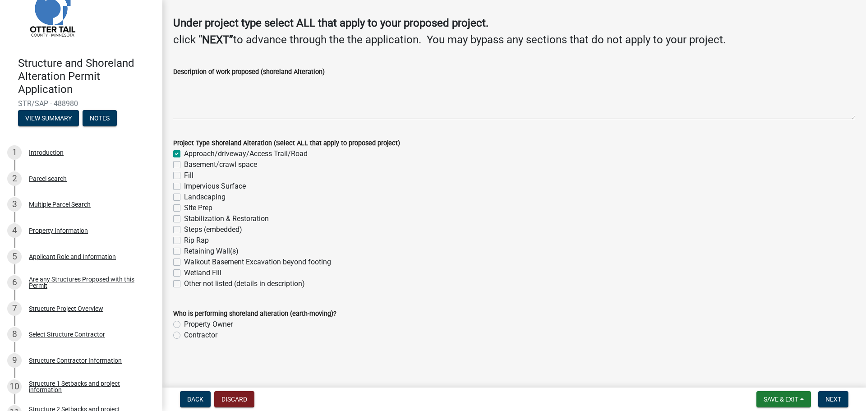
checkbox input "false"
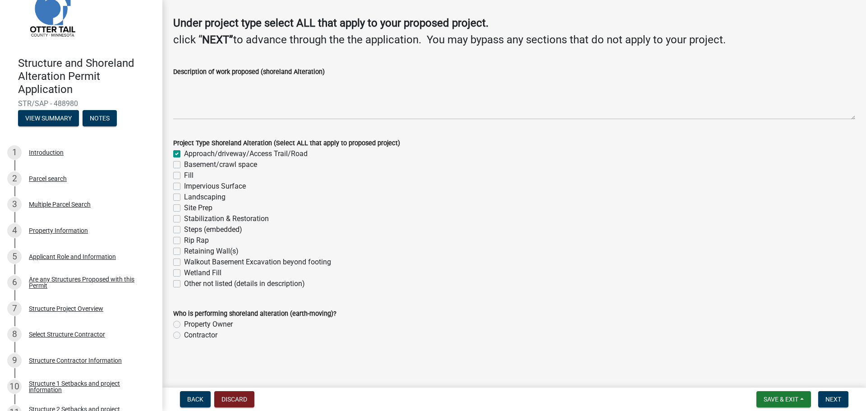
checkbox input "false"
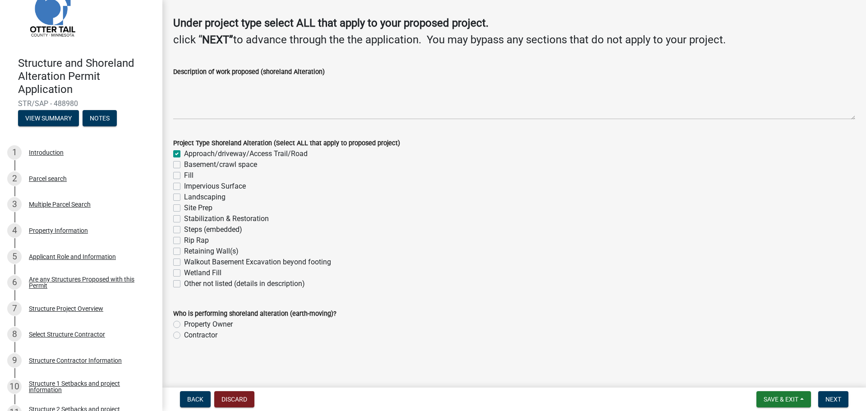
click at [184, 174] on label "Fill" at bounding box center [188, 175] width 9 height 11
click at [184, 174] on input "Fill" at bounding box center [187, 173] width 6 height 6
checkbox input "true"
checkbox input "false"
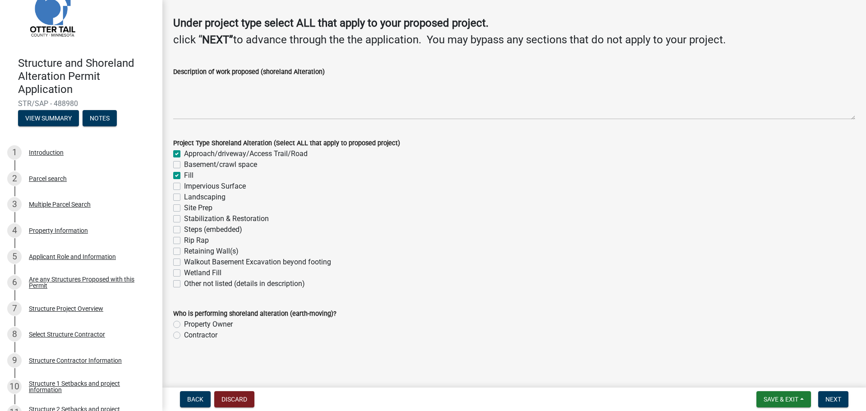
checkbox input "true"
checkbox input "false"
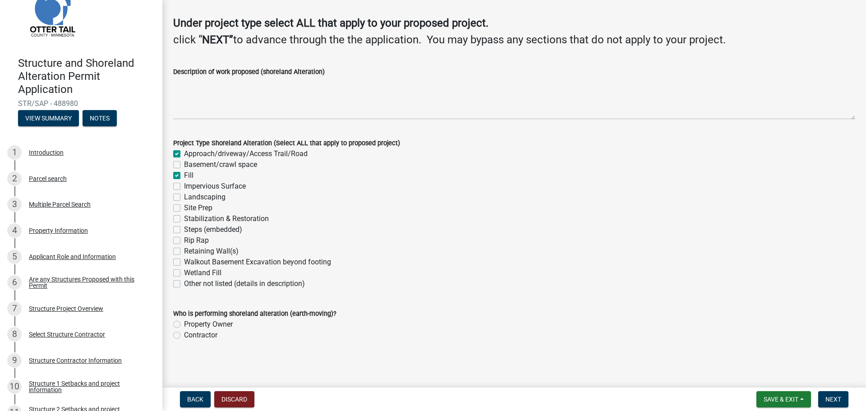
checkbox input "false"
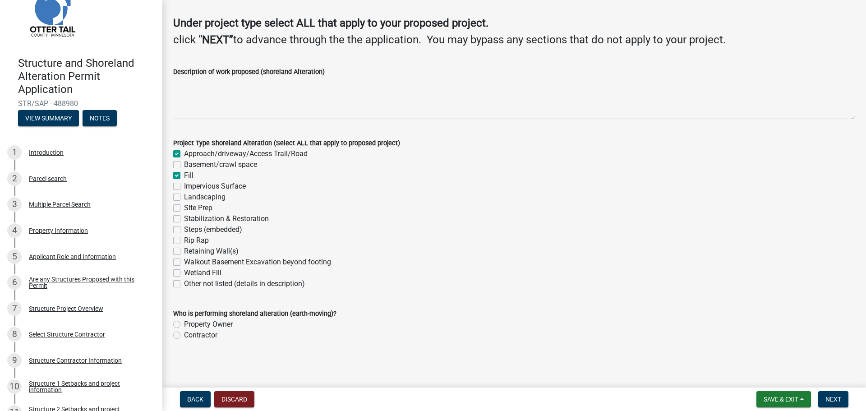
checkbox input "false"
click at [184, 208] on label "Site Prep" at bounding box center [198, 208] width 28 height 11
click at [184, 208] on input "Site Prep" at bounding box center [187, 206] width 6 height 6
checkbox input "true"
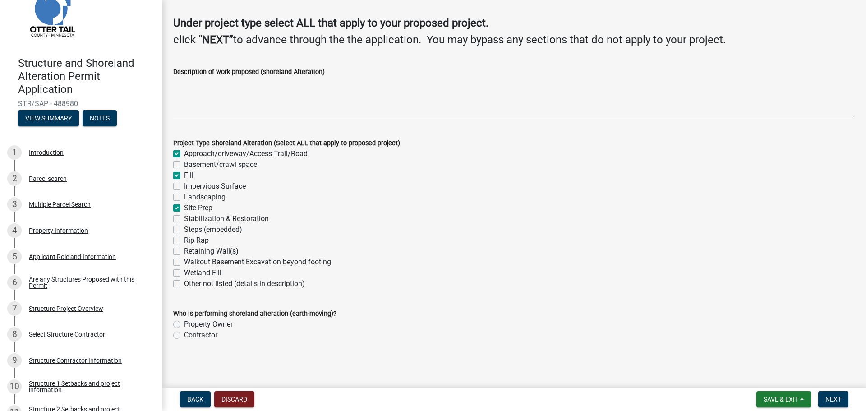
checkbox input "false"
checkbox input "true"
checkbox input "false"
checkbox input "true"
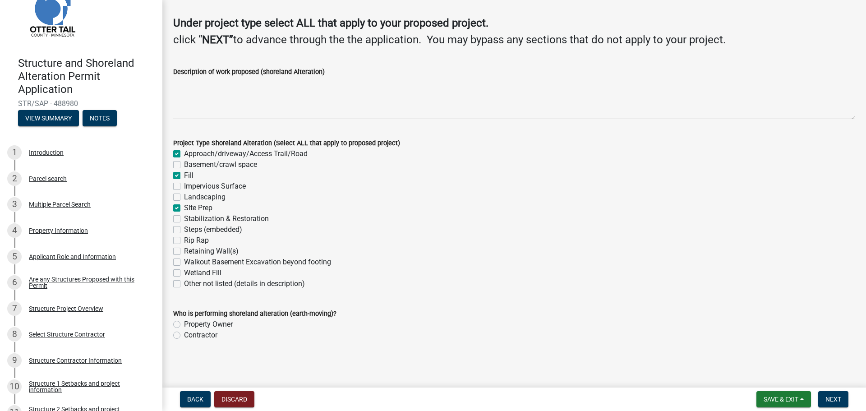
checkbox input "false"
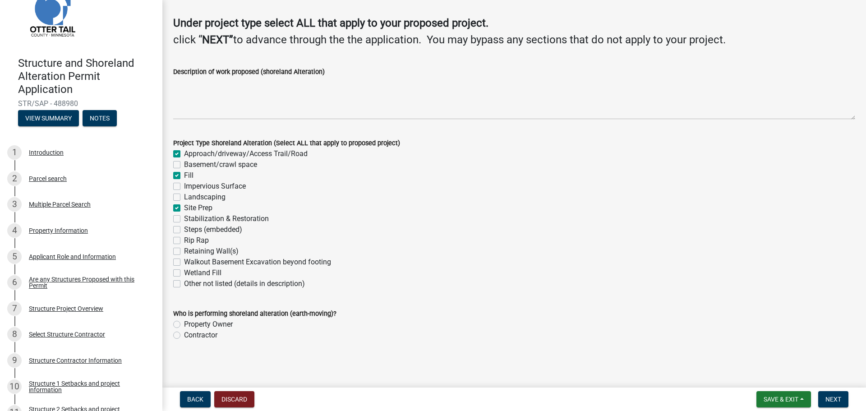
checkbox input "false"
click at [214, 334] on label "Contractor" at bounding box center [200, 335] width 33 height 11
click at [190, 334] on input "Contractor" at bounding box center [187, 333] width 6 height 6
radio input "true"
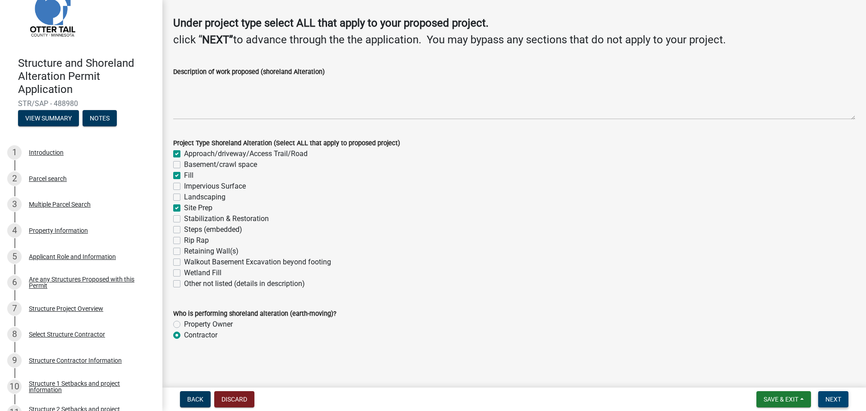
click at [838, 396] on span "Next" at bounding box center [834, 399] width 16 height 7
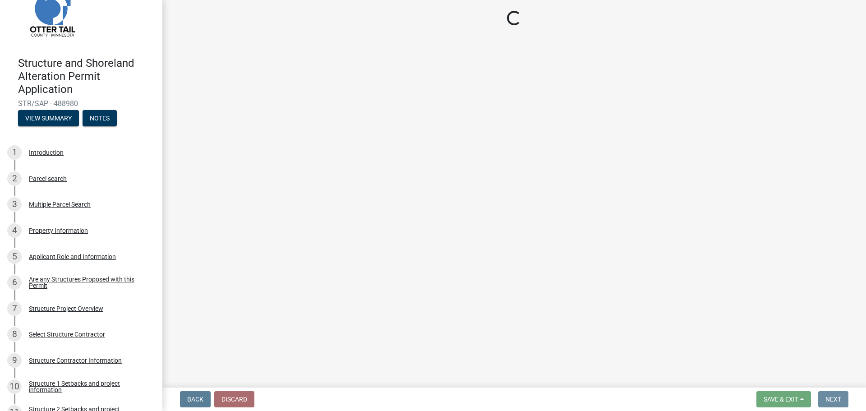
scroll to position [0, 0]
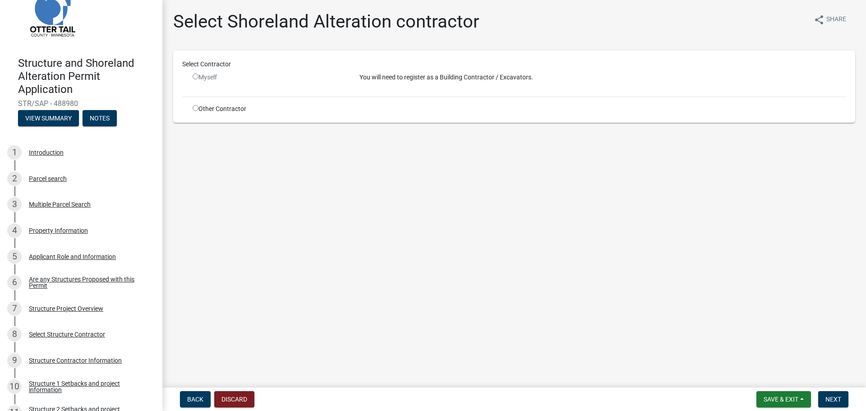
click at [202, 79] on div "Myself" at bounding box center [269, 77] width 153 height 9
click at [195, 74] on input "radio" at bounding box center [196, 77] width 6 height 6
radio input "false"
click at [195, 106] on input "radio" at bounding box center [196, 108] width 6 height 6
radio input "true"
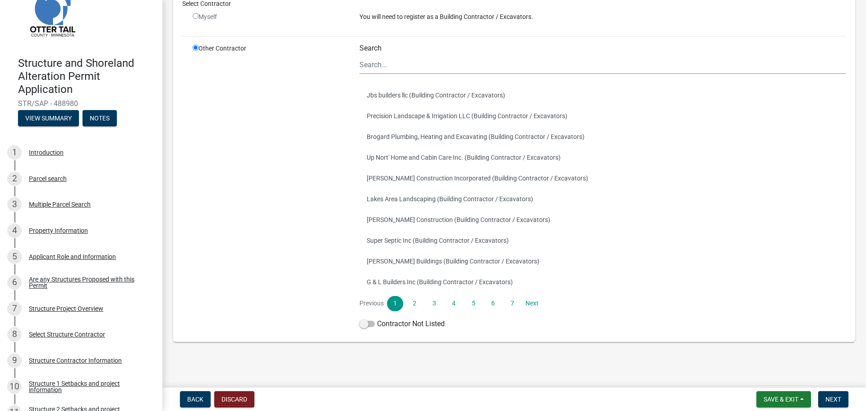
scroll to position [74, 0]
click at [839, 398] on span "Next" at bounding box center [834, 399] width 16 height 7
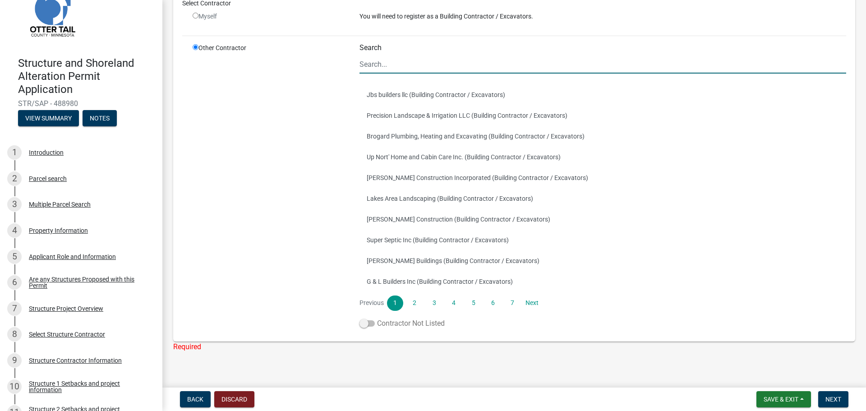
click at [382, 325] on label "Contractor Not Listed" at bounding box center [402, 323] width 85 height 11
click at [377, 318] on input "Contractor Not Listed" at bounding box center [377, 318] width 0 height 0
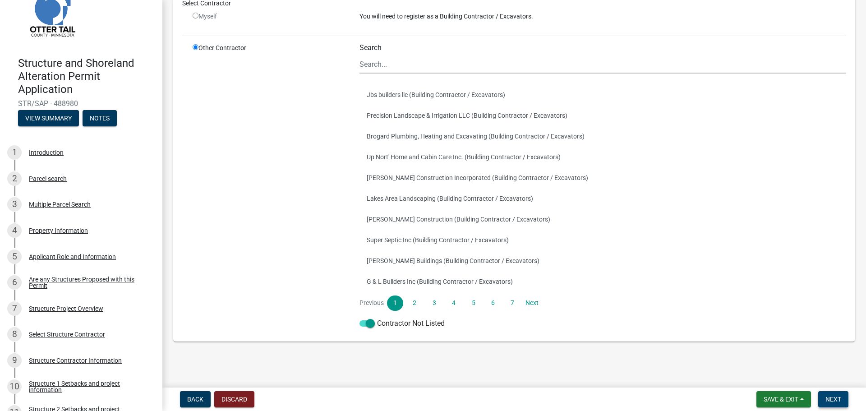
click at [828, 398] on span "Next" at bounding box center [834, 399] width 16 height 7
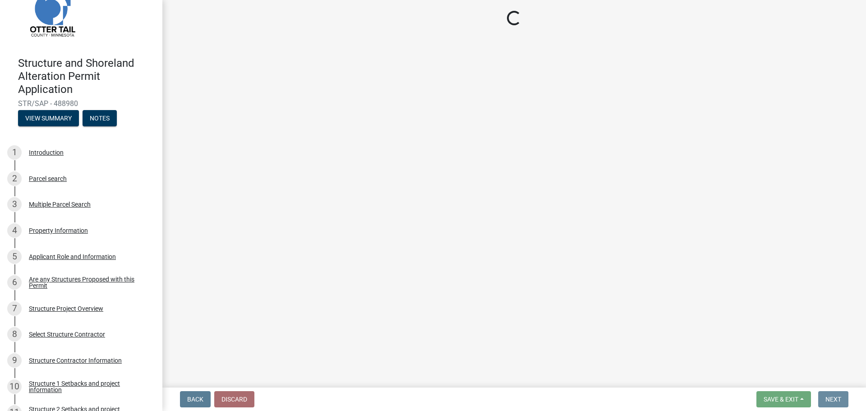
scroll to position [0, 0]
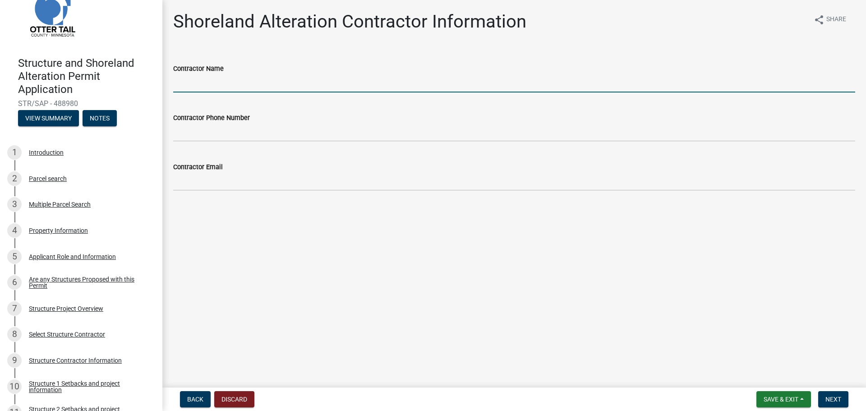
click at [242, 90] on input "Contractor Name" at bounding box center [514, 83] width 682 height 19
type input "k"
type input "bk construction LLC"
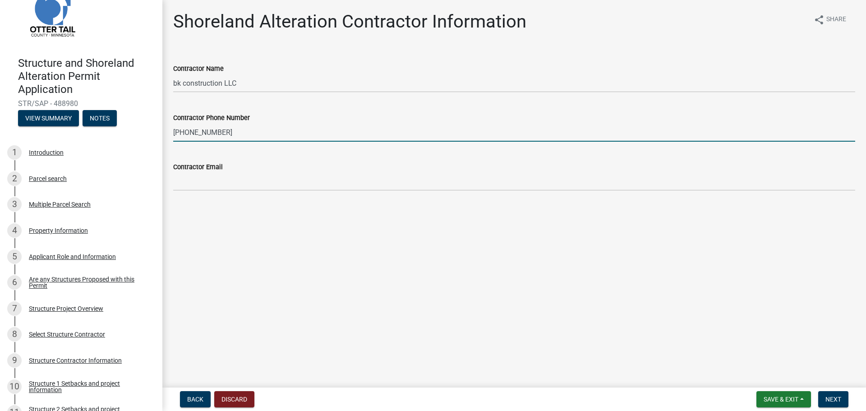
type input "218-639-8878"
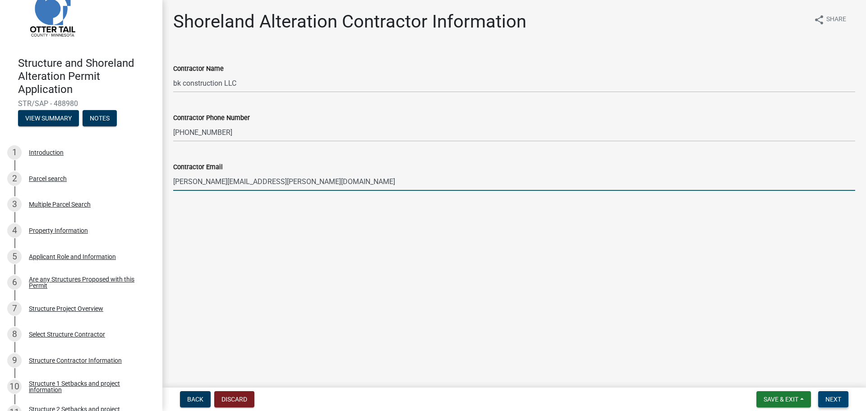
type input "kneisl@arvig.net"
click at [831, 404] on button "Next" at bounding box center [834, 399] width 30 height 16
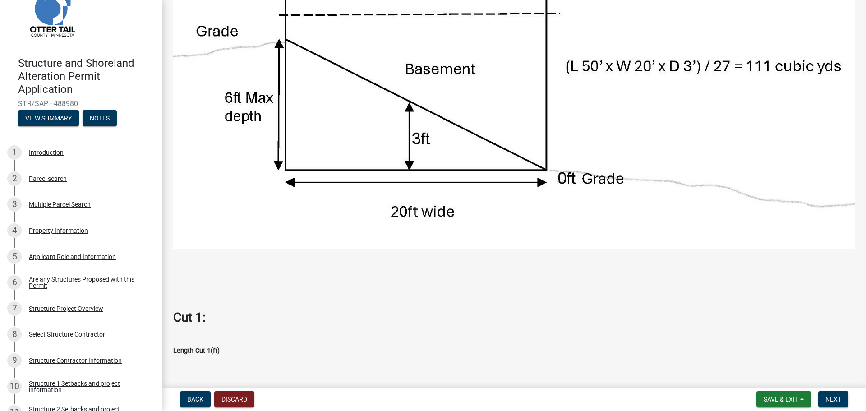
scroll to position [451, 0]
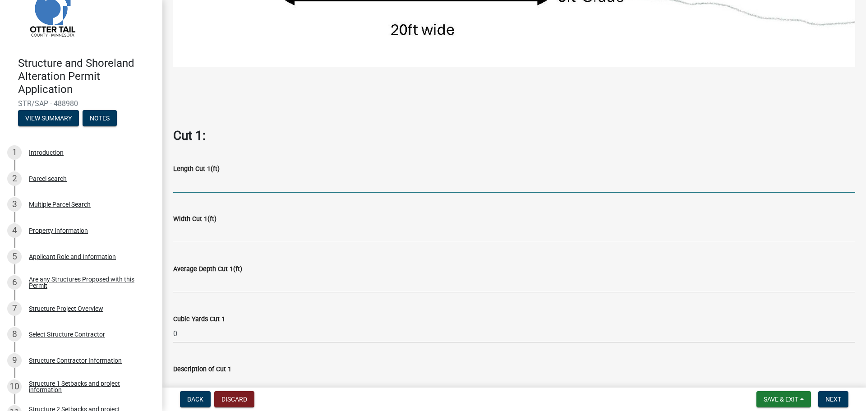
click at [232, 187] on input "text" at bounding box center [514, 183] width 682 height 19
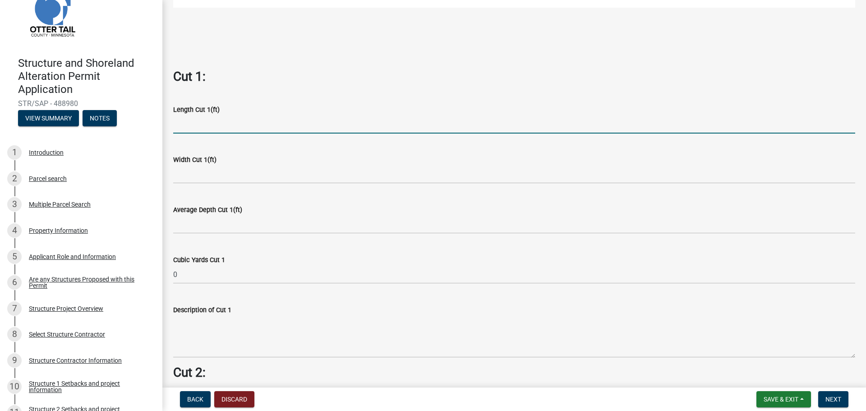
scroll to position [496, 0]
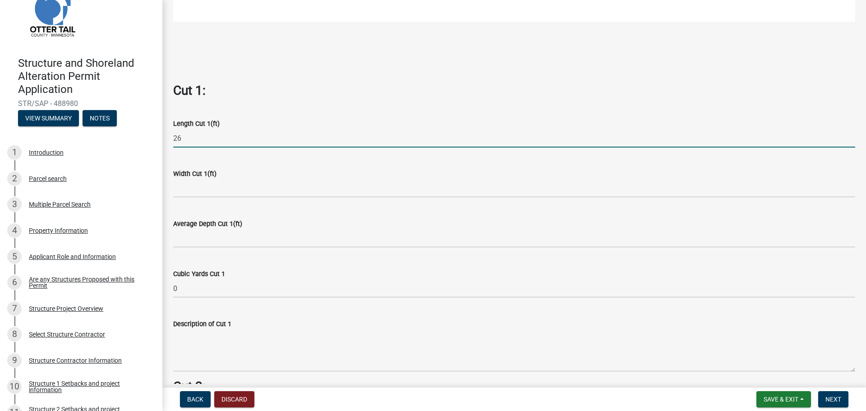
type input "26"
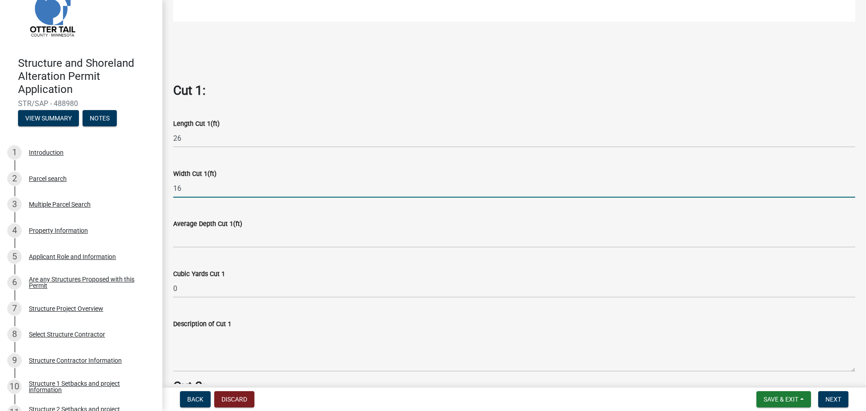
type input "16"
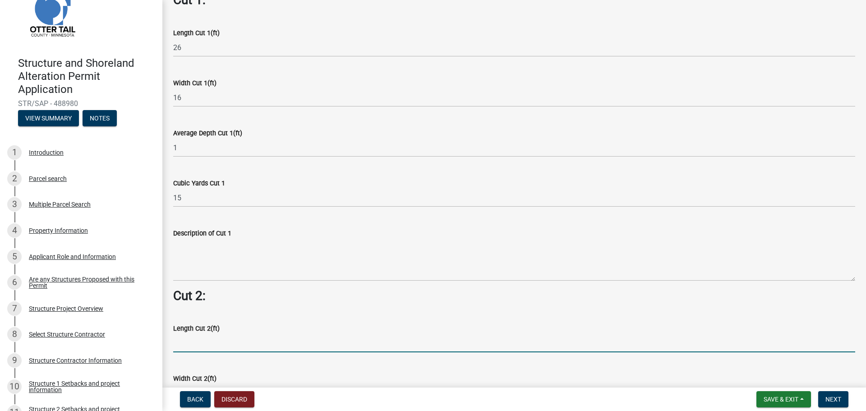
scroll to position [565, 0]
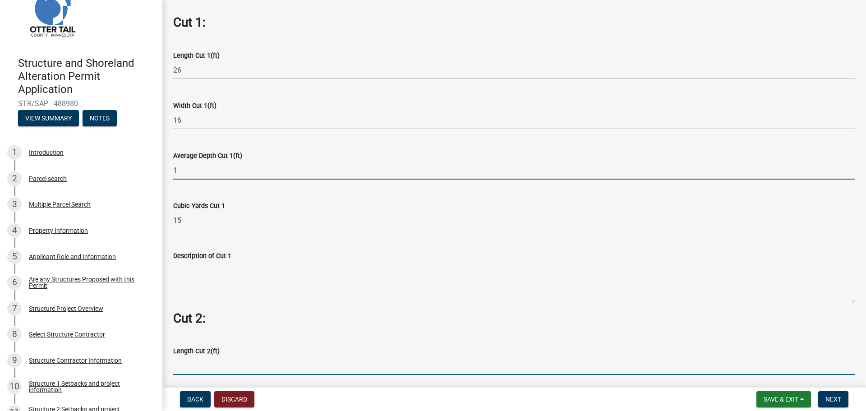
click at [264, 174] on input "1" at bounding box center [514, 170] width 682 height 19
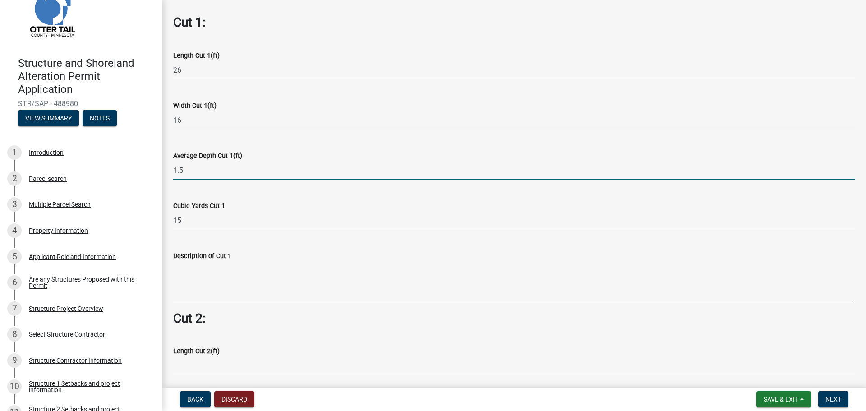
type input "1.5"
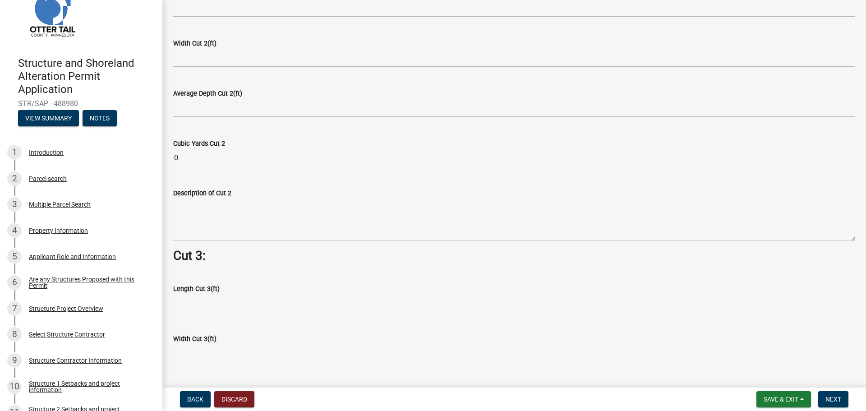
scroll to position [1016, 0]
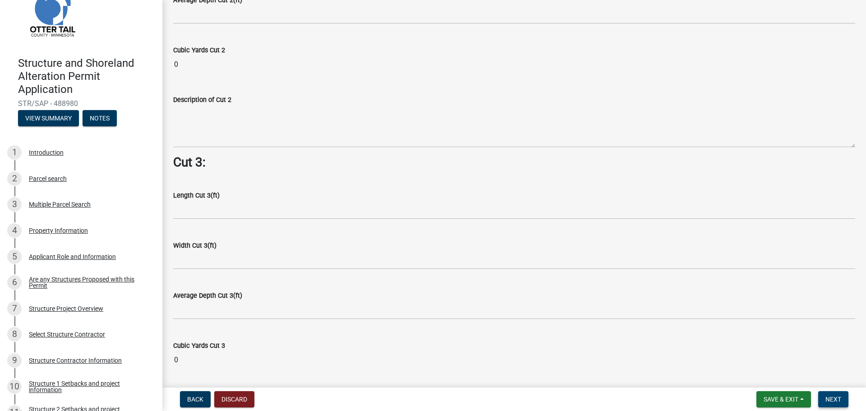
click at [822, 401] on button "Next" at bounding box center [834, 399] width 30 height 16
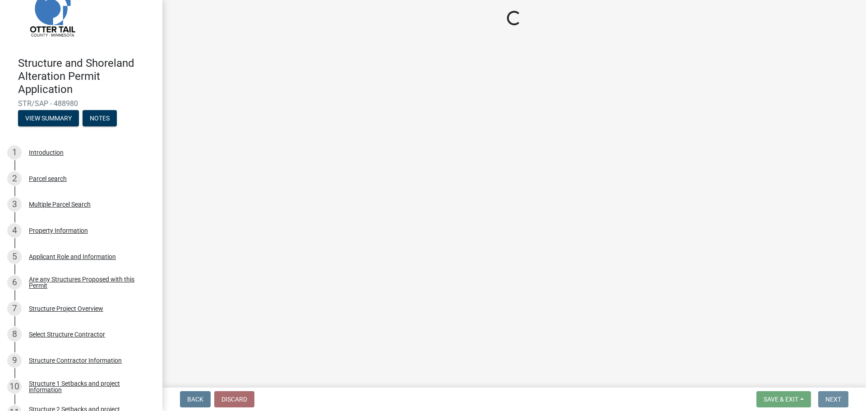
scroll to position [0, 0]
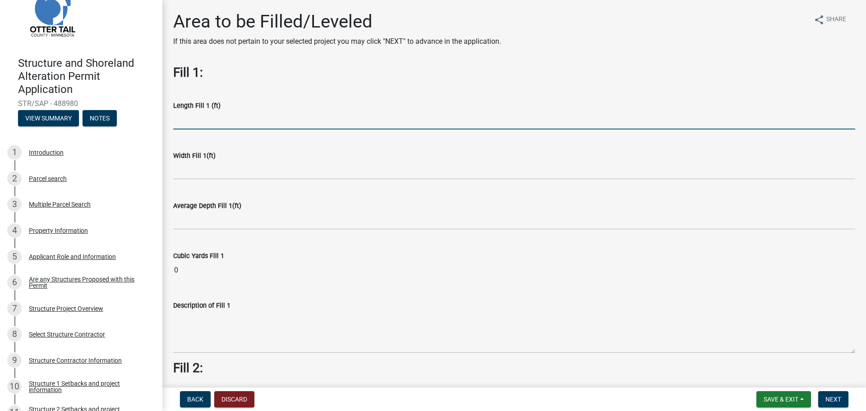
click at [211, 122] on input "text" at bounding box center [514, 120] width 682 height 19
type input "26"
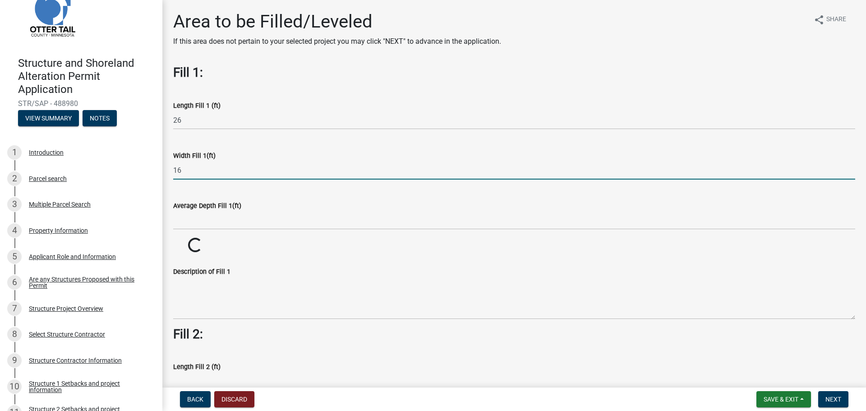
type input "16"
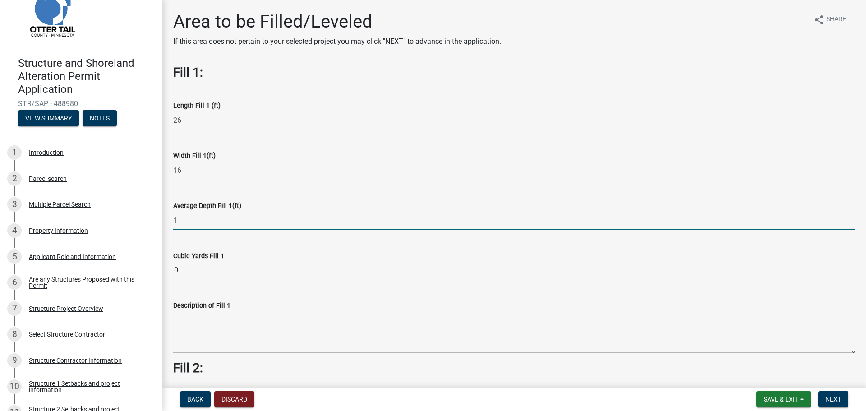
type input "1"
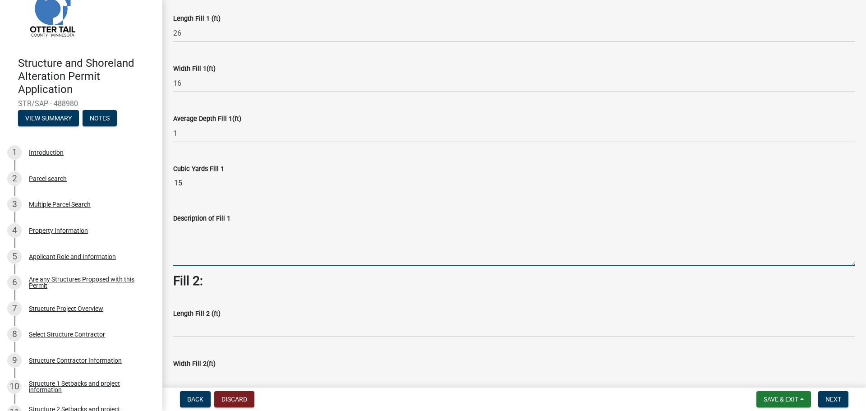
scroll to position [90, 0]
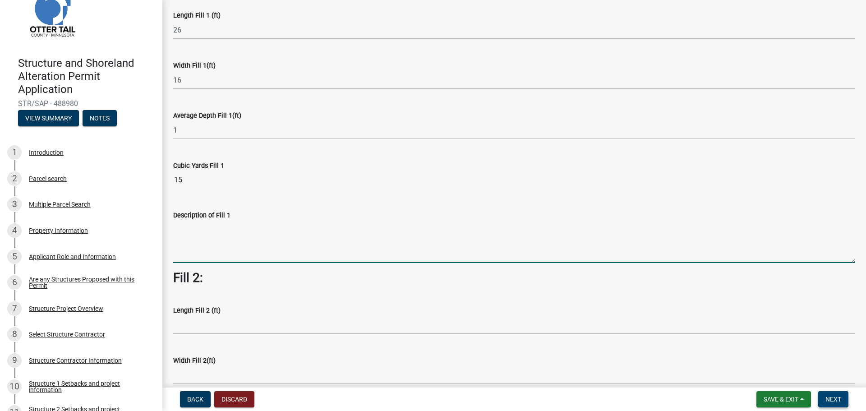
click at [826, 400] on span "Next" at bounding box center [834, 399] width 16 height 7
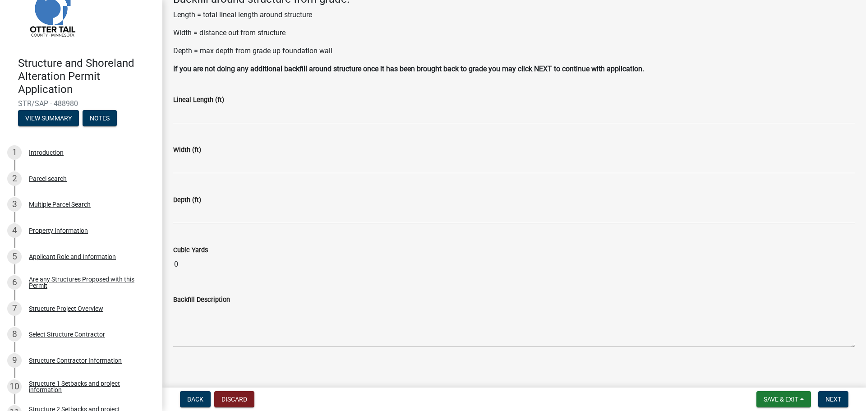
scroll to position [64, 0]
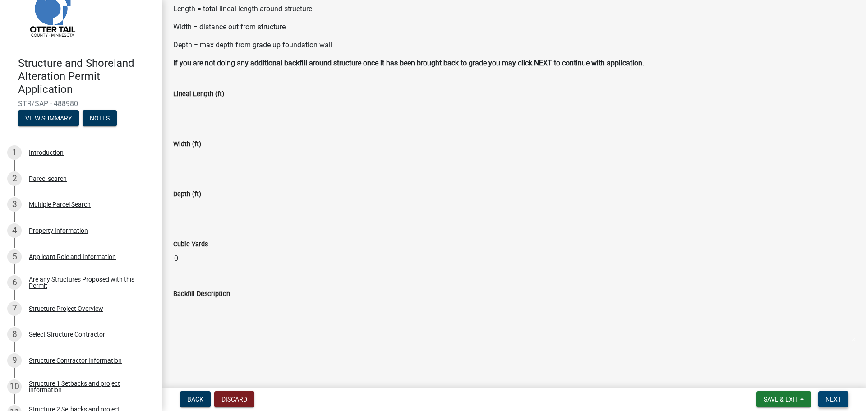
click at [842, 400] on button "Next" at bounding box center [834, 399] width 30 height 16
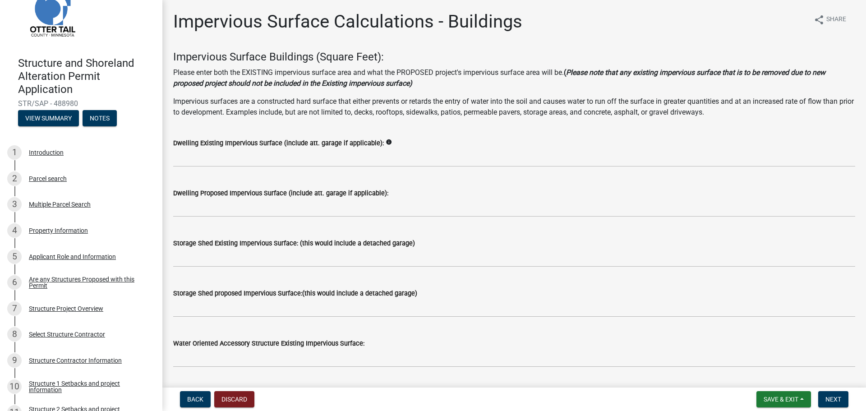
scroll to position [45, 0]
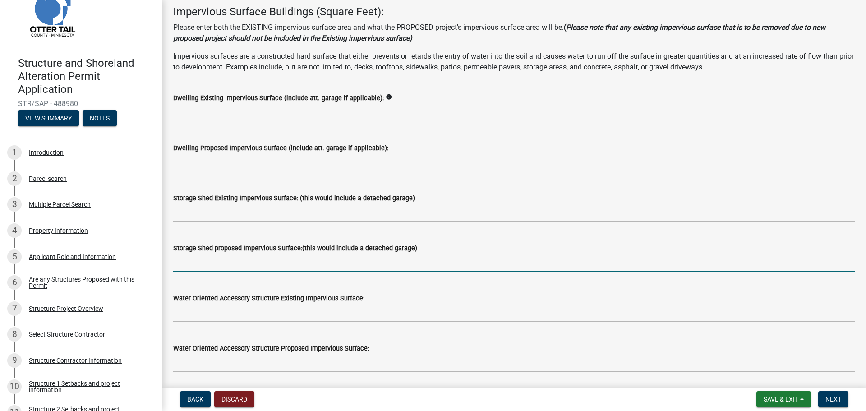
click at [313, 265] on input "text" at bounding box center [514, 263] width 682 height 19
type input "364"
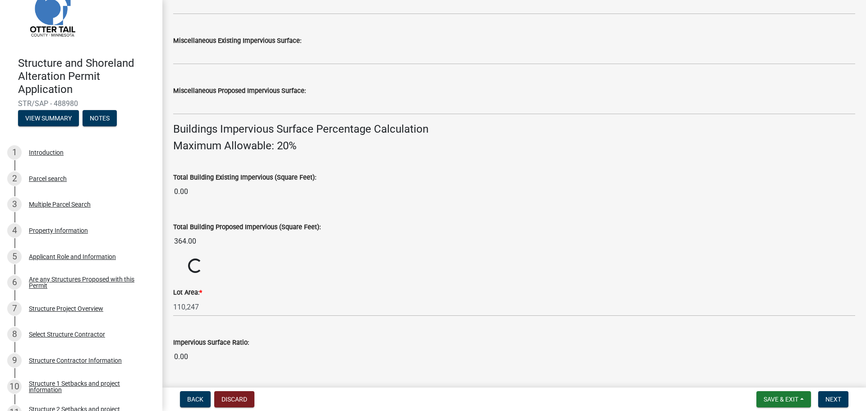
scroll to position [578, 0]
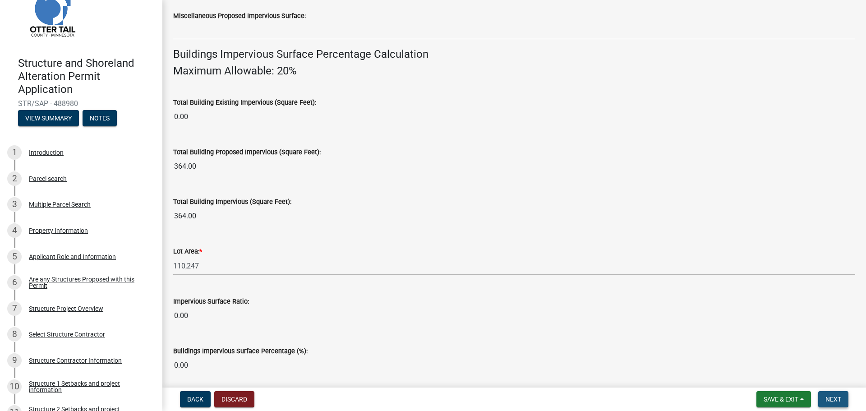
click at [830, 396] on span "Next" at bounding box center [834, 399] width 16 height 7
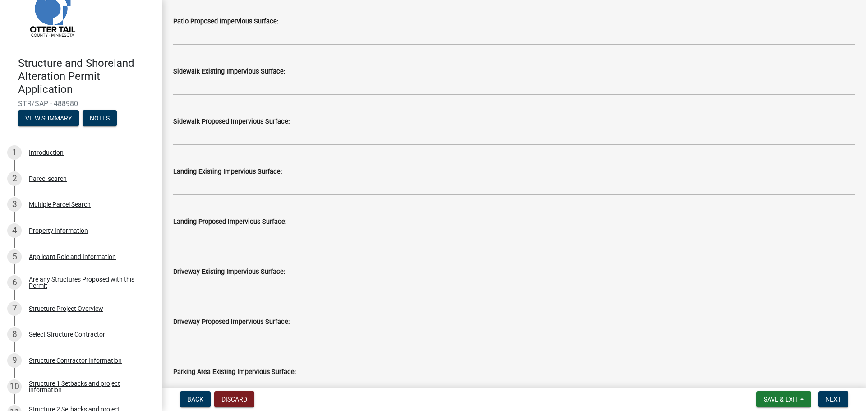
scroll to position [316, 0]
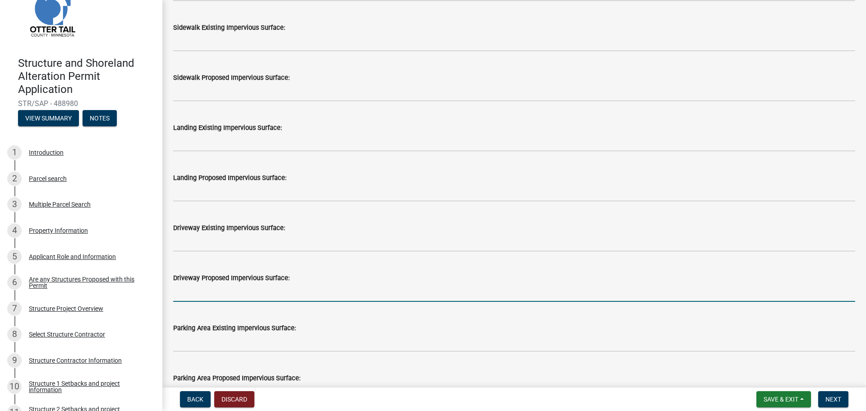
click at [226, 300] on input "text" at bounding box center [514, 292] width 682 height 19
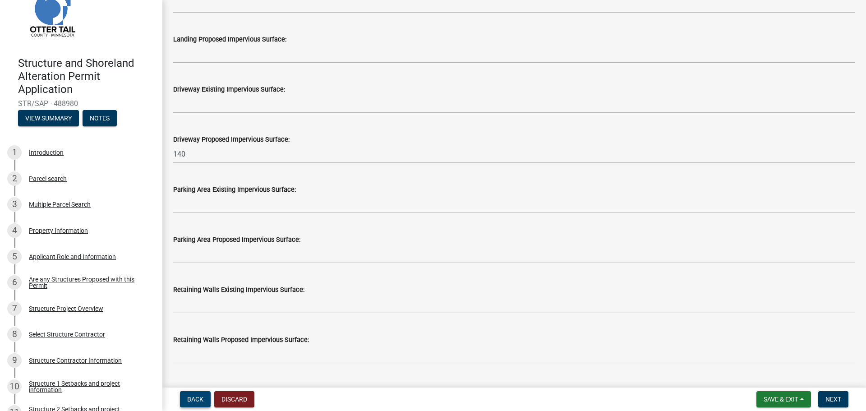
scroll to position [356, 0]
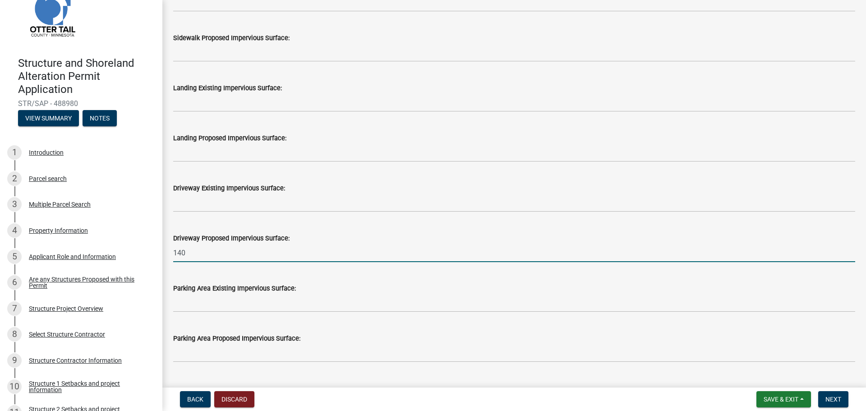
click at [181, 249] on input "140" at bounding box center [514, 253] width 682 height 19
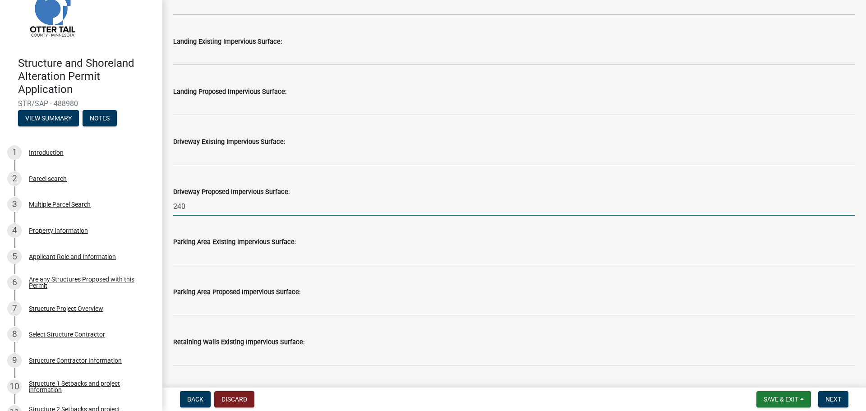
scroll to position [536, 0]
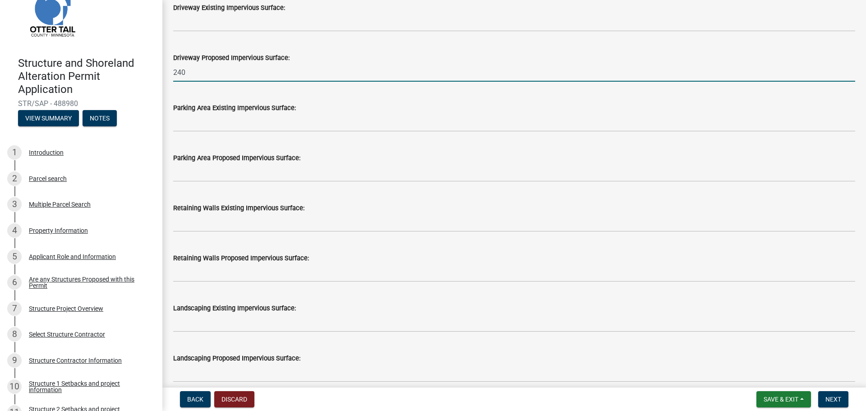
type input "240"
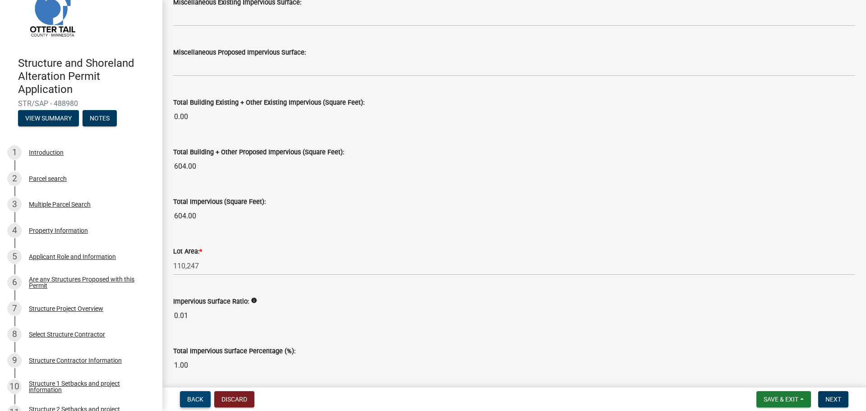
scroll to position [976, 0]
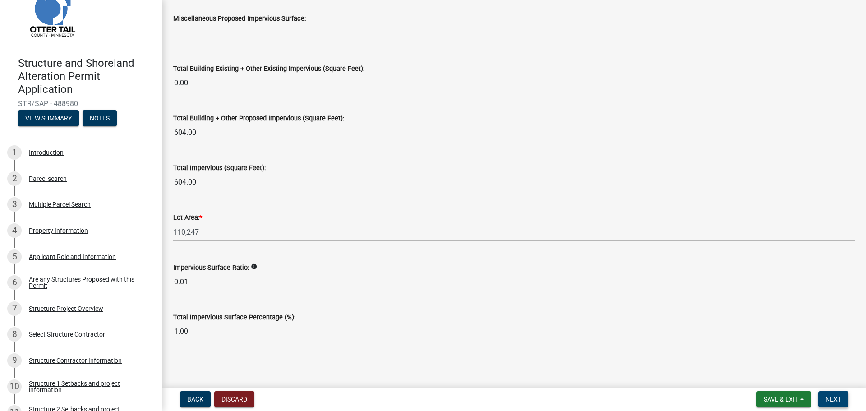
click at [837, 397] on span "Next" at bounding box center [834, 399] width 16 height 7
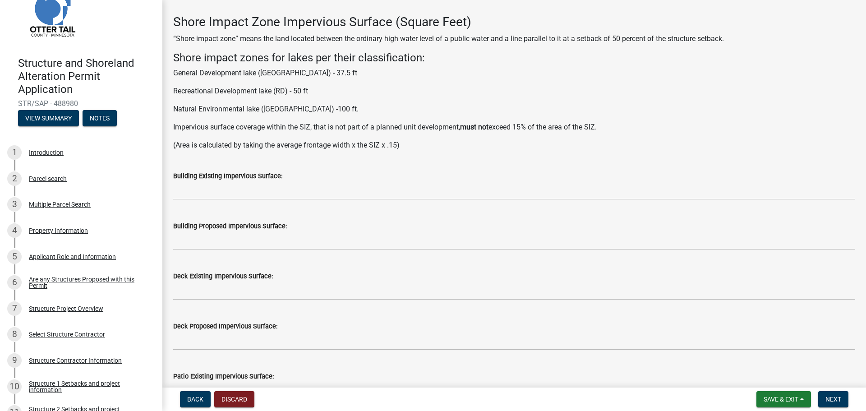
scroll to position [90, 0]
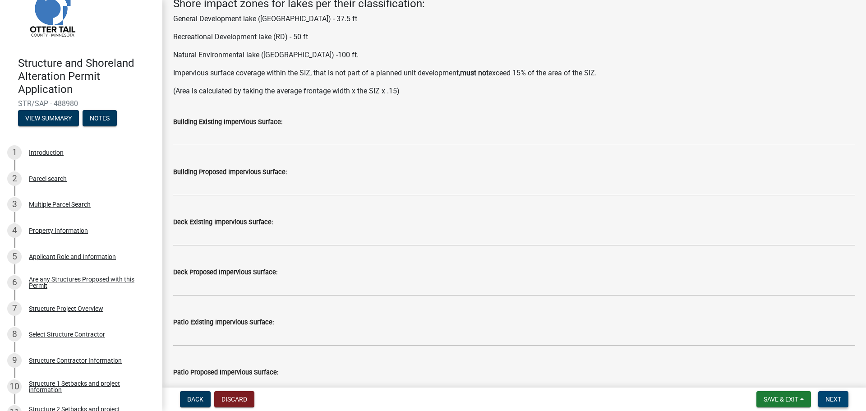
click at [824, 392] on button "Next" at bounding box center [834, 399] width 30 height 16
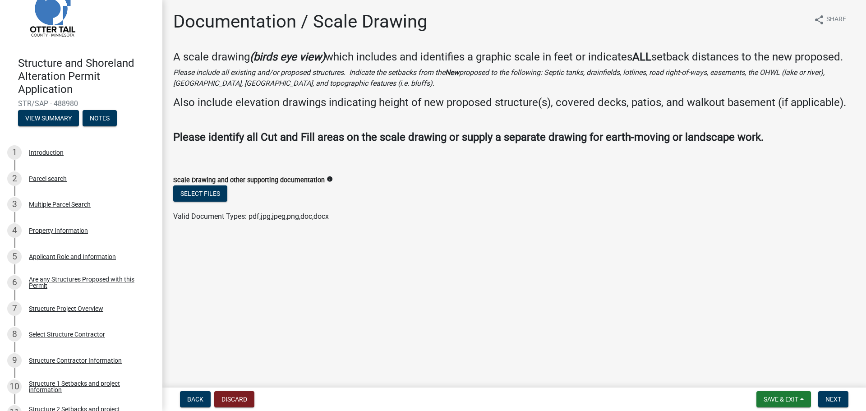
click at [817, 399] on form "Save & Exit Save Save & Exit Next" at bounding box center [802, 399] width 99 height 16
click at [819, 399] on button "Next" at bounding box center [834, 399] width 30 height 16
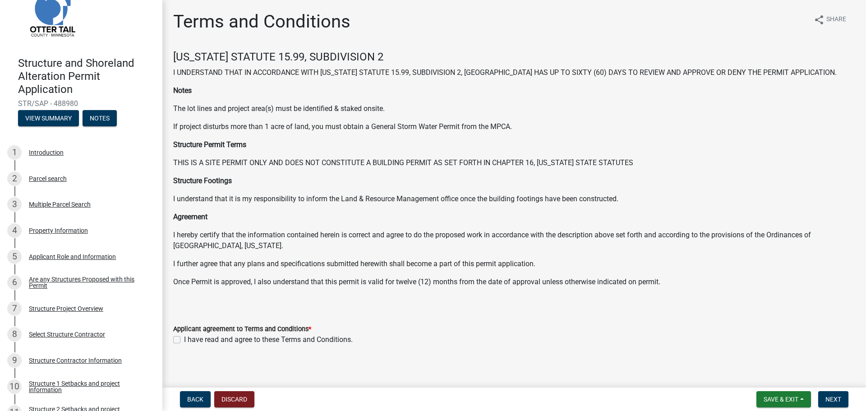
scroll to position [5, 0]
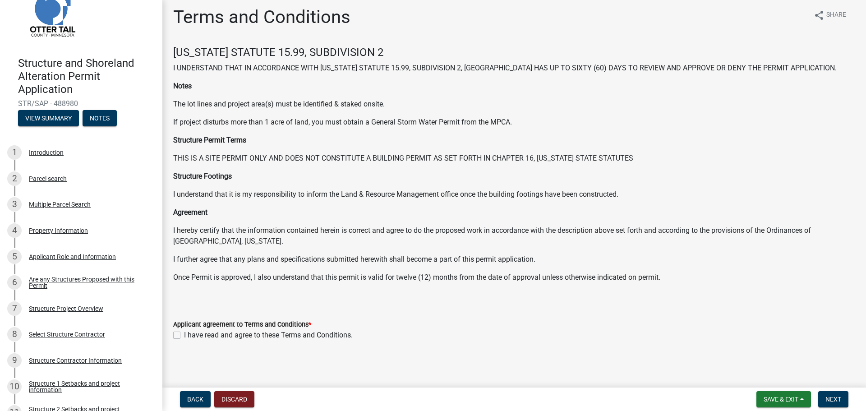
click at [184, 334] on label "I have read and agree to these Terms and Conditions." at bounding box center [268, 335] width 169 height 11
click at [184, 334] on input "I have read and agree to these Terms and Conditions." at bounding box center [187, 333] width 6 height 6
checkbox input "true"
click at [835, 401] on span "Next" at bounding box center [834, 399] width 16 height 7
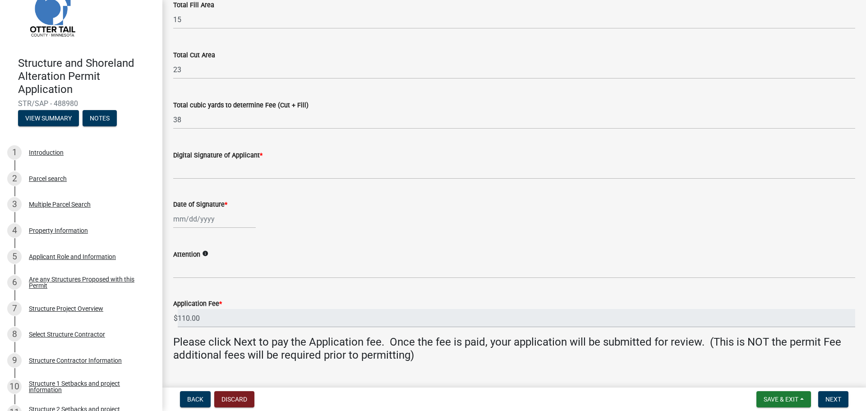
scroll to position [148, 0]
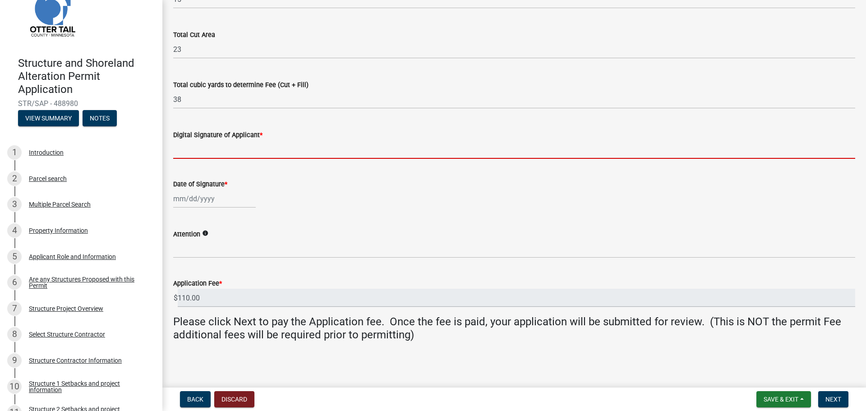
click at [210, 148] on input "Digital Signature of Applicant *" at bounding box center [514, 149] width 682 height 19
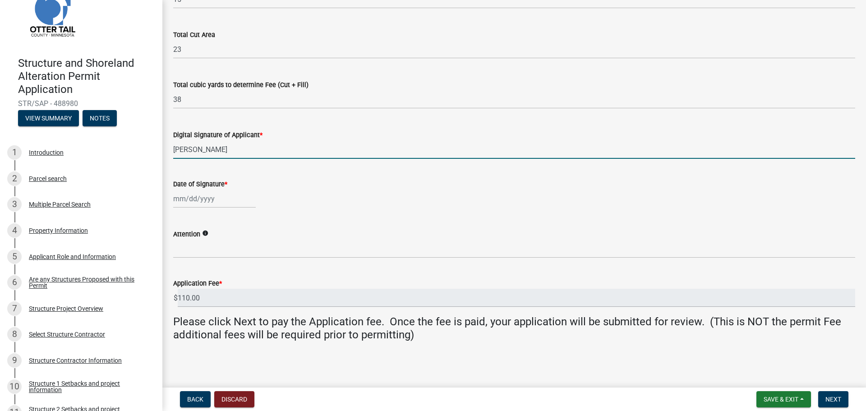
type input "Brad Kneisl"
click at [218, 195] on div at bounding box center [214, 199] width 83 height 19
select select "10"
select select "2025"
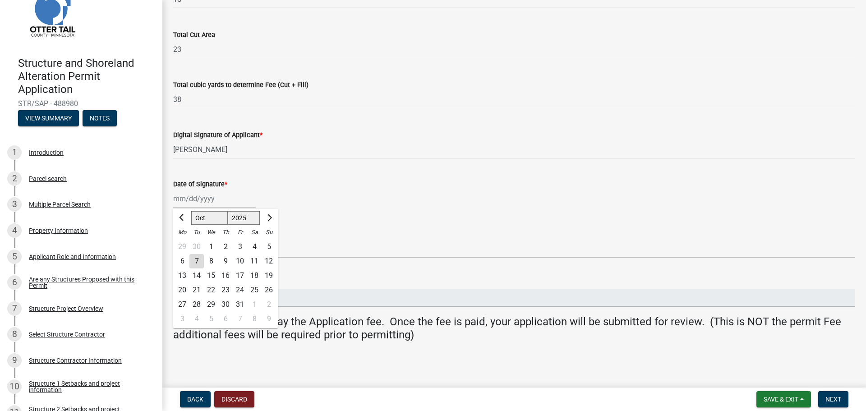
click at [200, 261] on div "7" at bounding box center [197, 261] width 14 height 14
type input "10/07/2025"
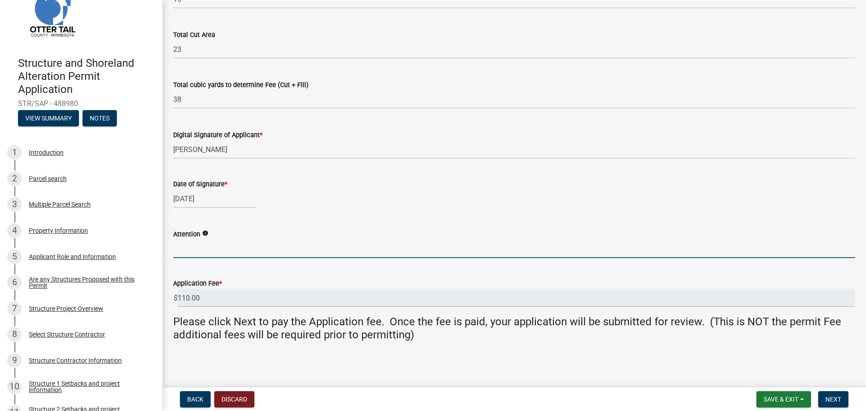
click at [200, 243] on input "Attention" at bounding box center [514, 249] width 682 height 19
type input "Alexis"
click at [399, 330] on h4 "Please click Next to pay the Application fee. Once the fee is paid, your applic…" at bounding box center [514, 328] width 682 height 26
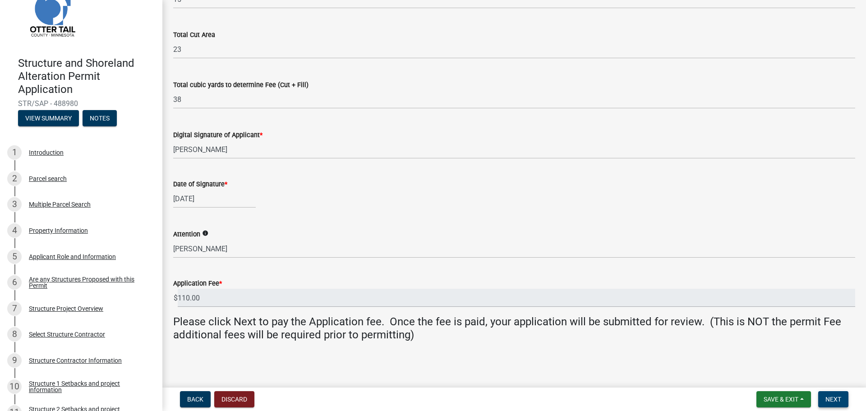
click at [842, 400] on button "Next" at bounding box center [834, 399] width 30 height 16
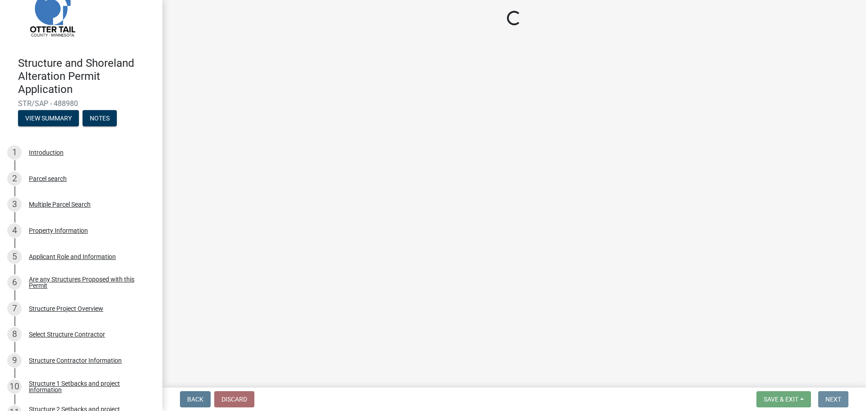
scroll to position [0, 0]
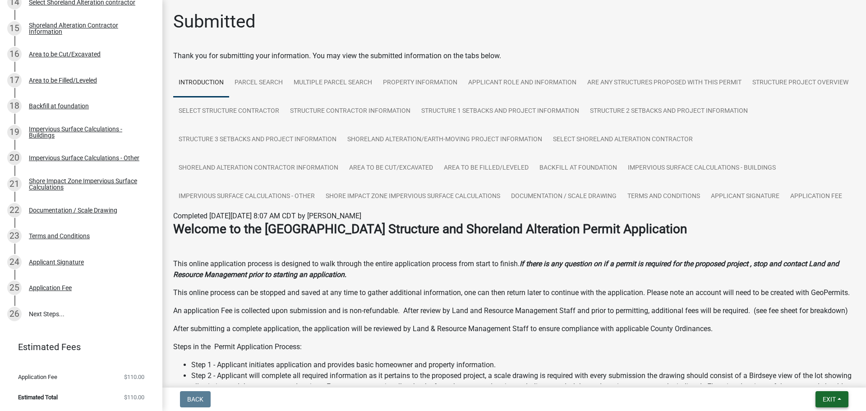
click at [832, 403] on button "Exit" at bounding box center [832, 399] width 33 height 16
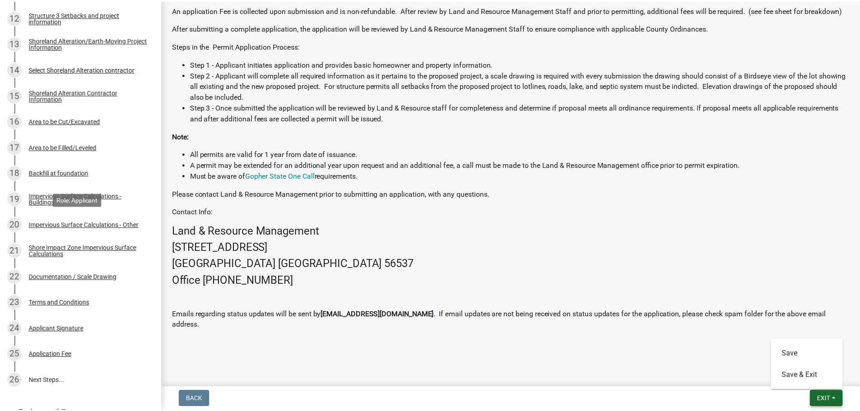
scroll to position [518, 0]
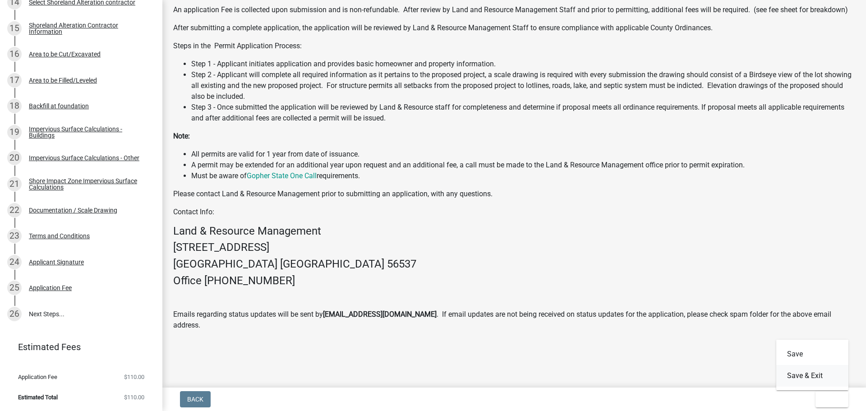
click at [820, 383] on button "Save & Exit" at bounding box center [813, 376] width 72 height 22
